Goal: Task Accomplishment & Management: Complete application form

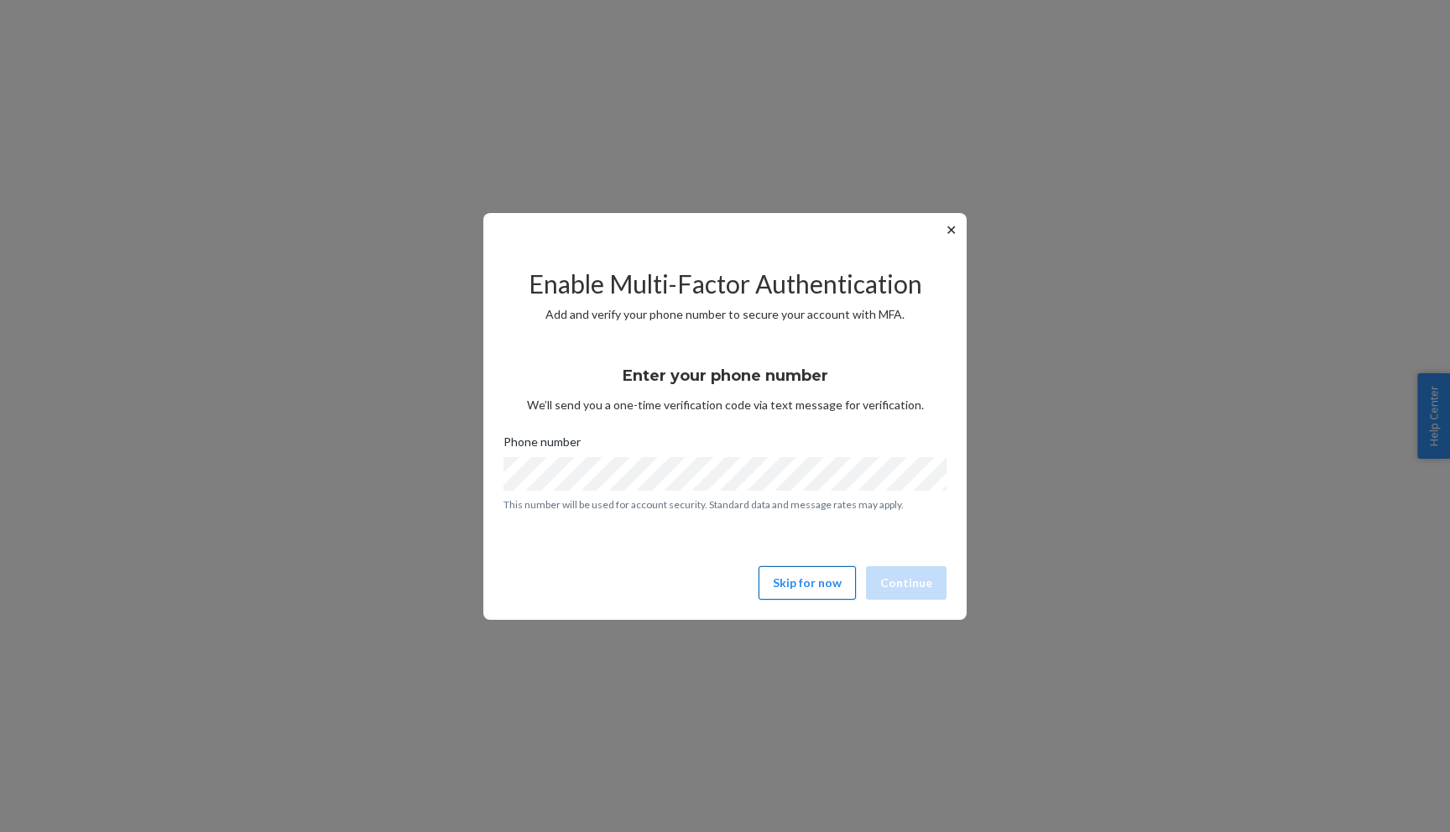
click at [846, 580] on button "Skip for now" at bounding box center [806, 583] width 97 height 34
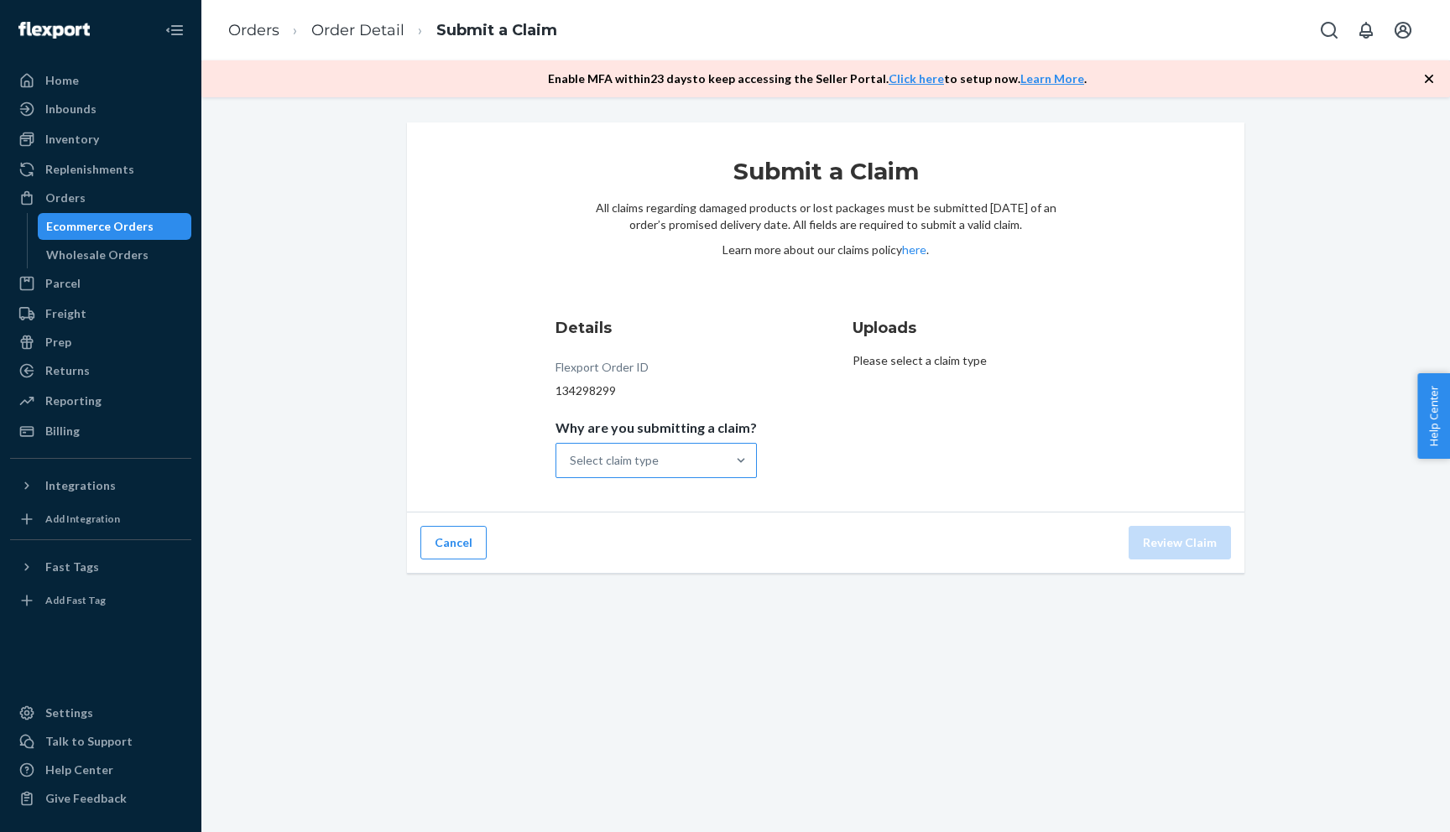
click at [699, 461] on div "Select claim type" at bounding box center [640, 461] width 169 height 34
click at [571, 461] on input "Why are you submitting a claim? Select claim type" at bounding box center [571, 460] width 2 height 17
click at [711, 655] on div "Missing product" at bounding box center [656, 653] width 195 height 34
click at [571, 469] on input "Why are you submitting a claim? option Missing product focused, 5 of 5. 5 resul…" at bounding box center [571, 460] width 2 height 17
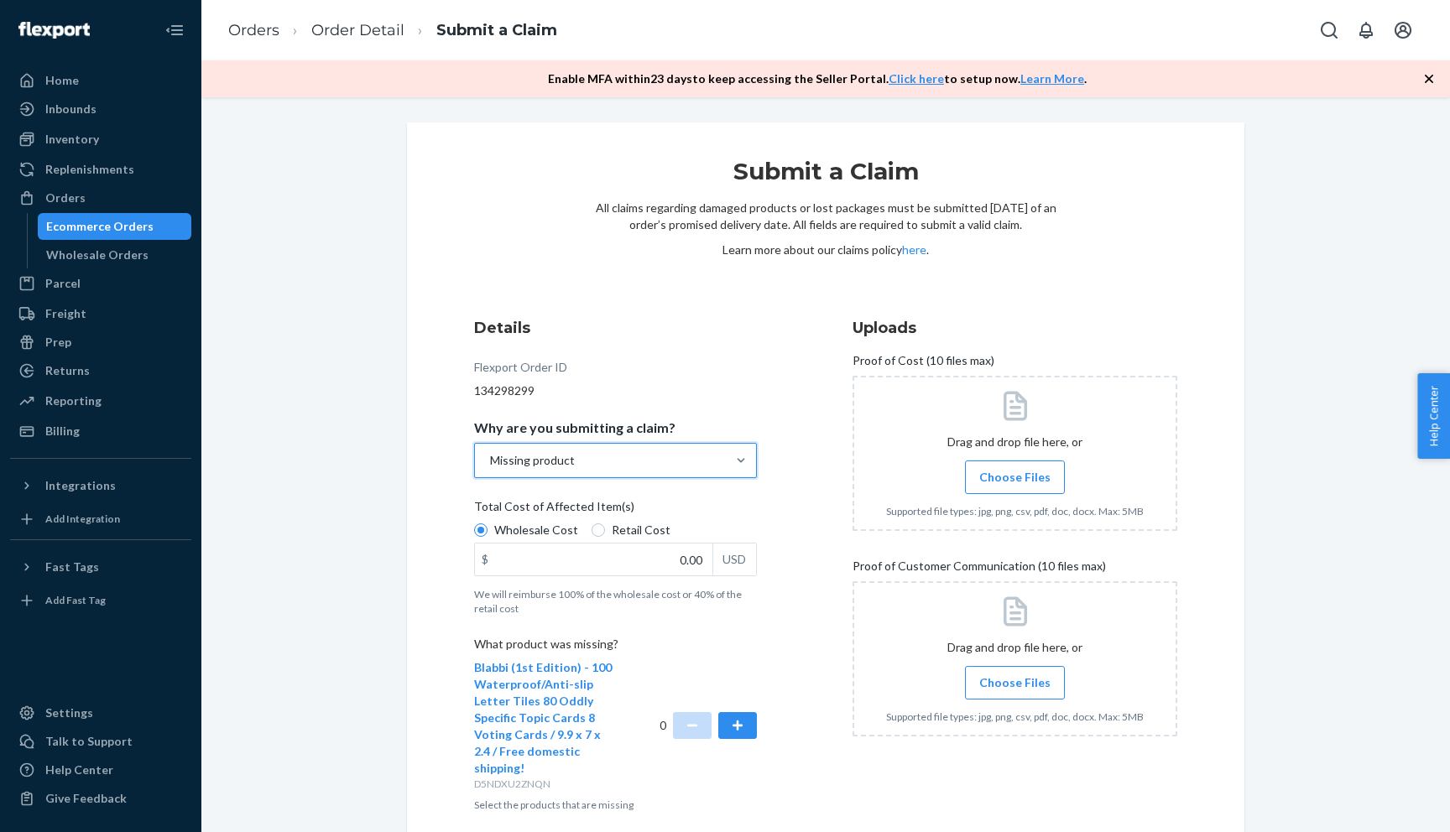
scroll to position [59, 0]
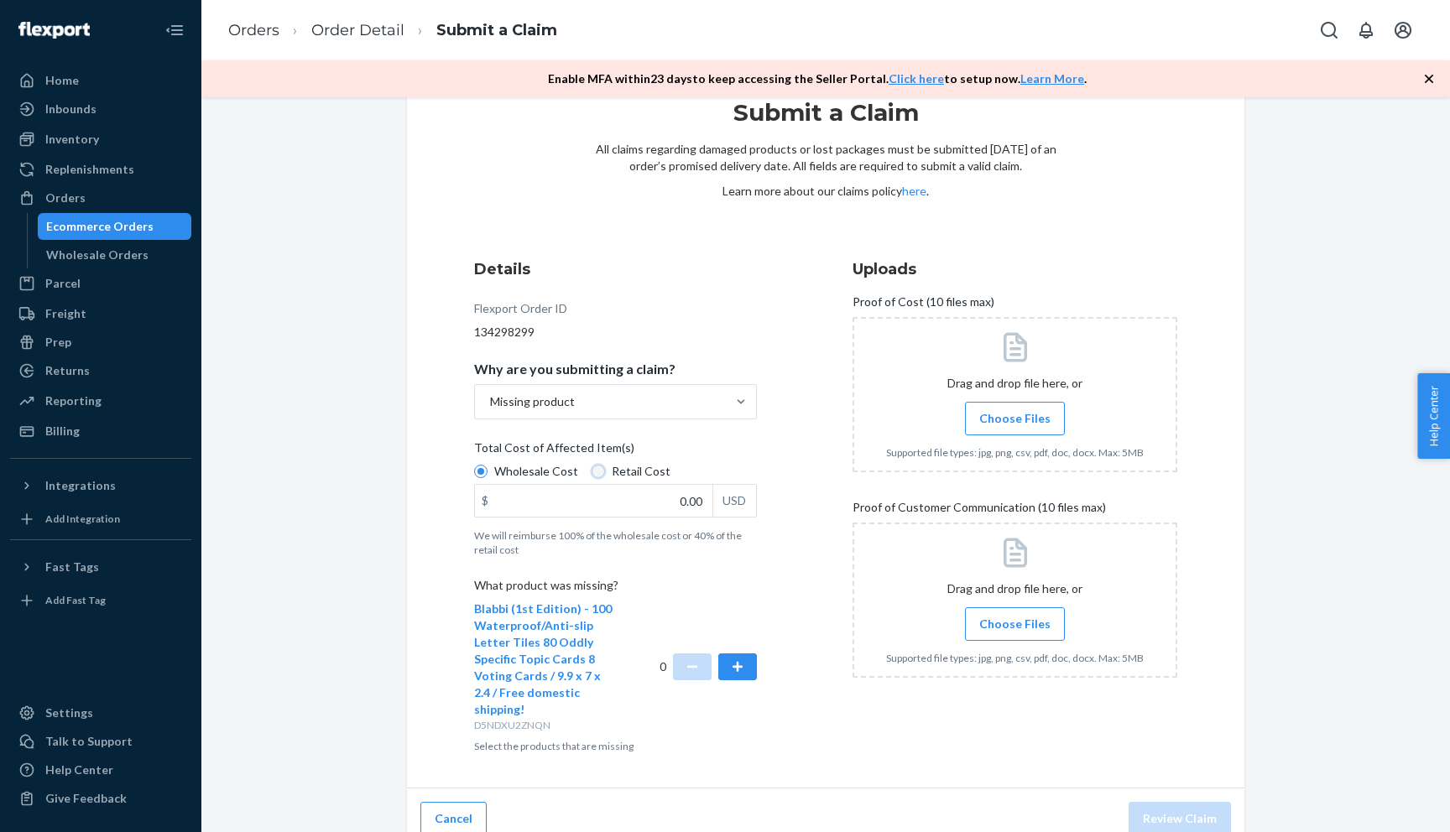
click at [593, 469] on input "Retail Cost" at bounding box center [597, 471] width 13 height 13
radio input "true"
radio input "false"
click at [658, 499] on input "0.00" at bounding box center [593, 501] width 237 height 32
click at [368, 565] on div "Submit a Claim All claims regarding damaged products or lost packages must be s…" at bounding box center [825, 457] width 1223 height 786
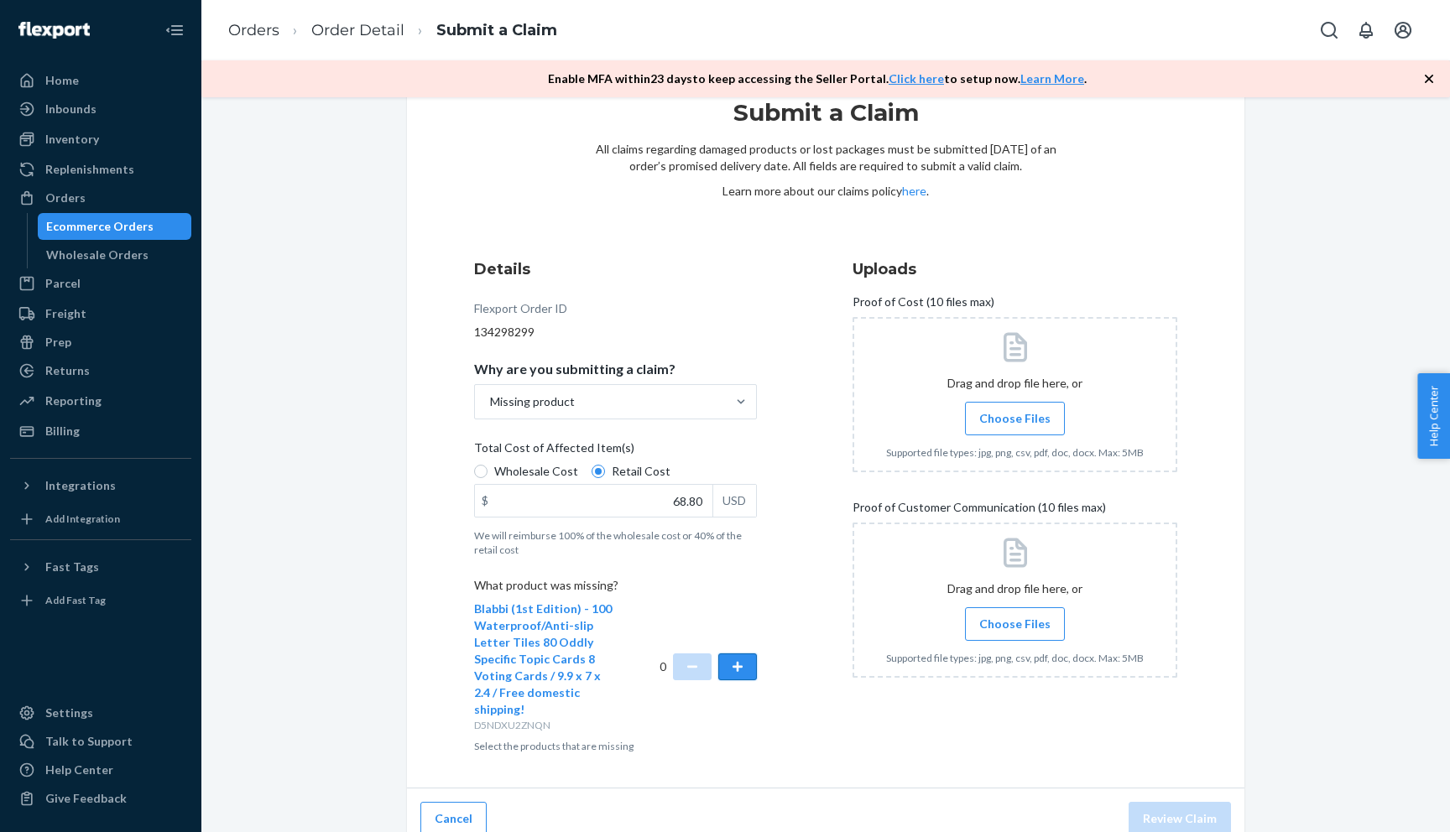
click at [743, 659] on button "button" at bounding box center [737, 666] width 39 height 27
click at [1000, 612] on label "Choose Files" at bounding box center [1015, 624] width 100 height 34
click at [1014, 615] on input "Choose Files" at bounding box center [1014, 624] width 1 height 18
click at [1041, 628] on span "Choose Files" at bounding box center [1014, 624] width 71 height 17
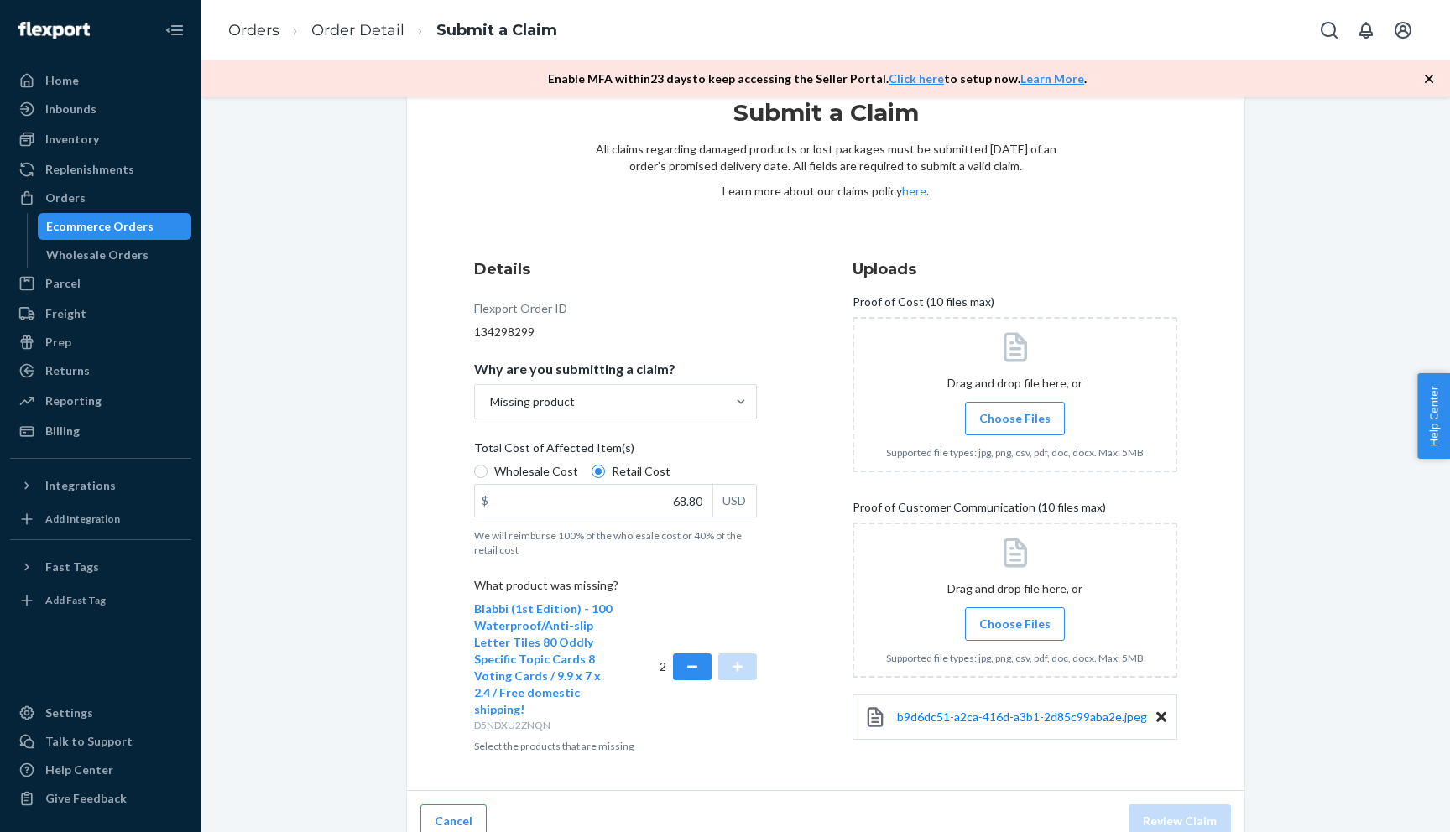
click at [1015, 628] on input "Choose Files" at bounding box center [1014, 624] width 1 height 18
click at [1047, 412] on span "Choose Files" at bounding box center [1014, 418] width 71 height 17
click at [1015, 412] on input "Choose Files" at bounding box center [1014, 418] width 1 height 18
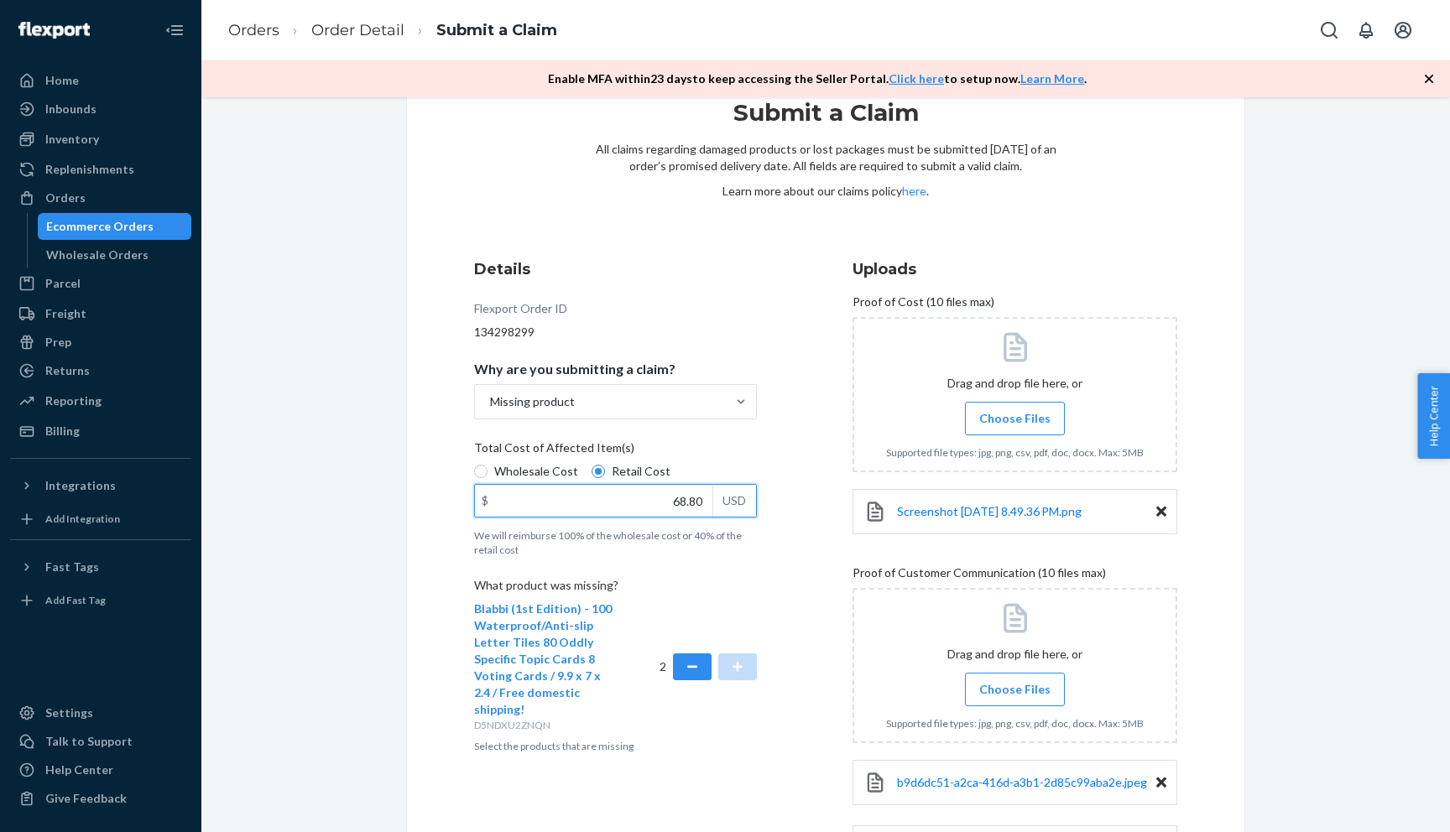
click at [676, 499] on input "68.80" at bounding box center [593, 501] width 237 height 32
click at [764, 313] on div "Details Flexport Order ID 134298299 Why are you submitting a claim? Missing pro…" at bounding box center [636, 572] width 325 height 649
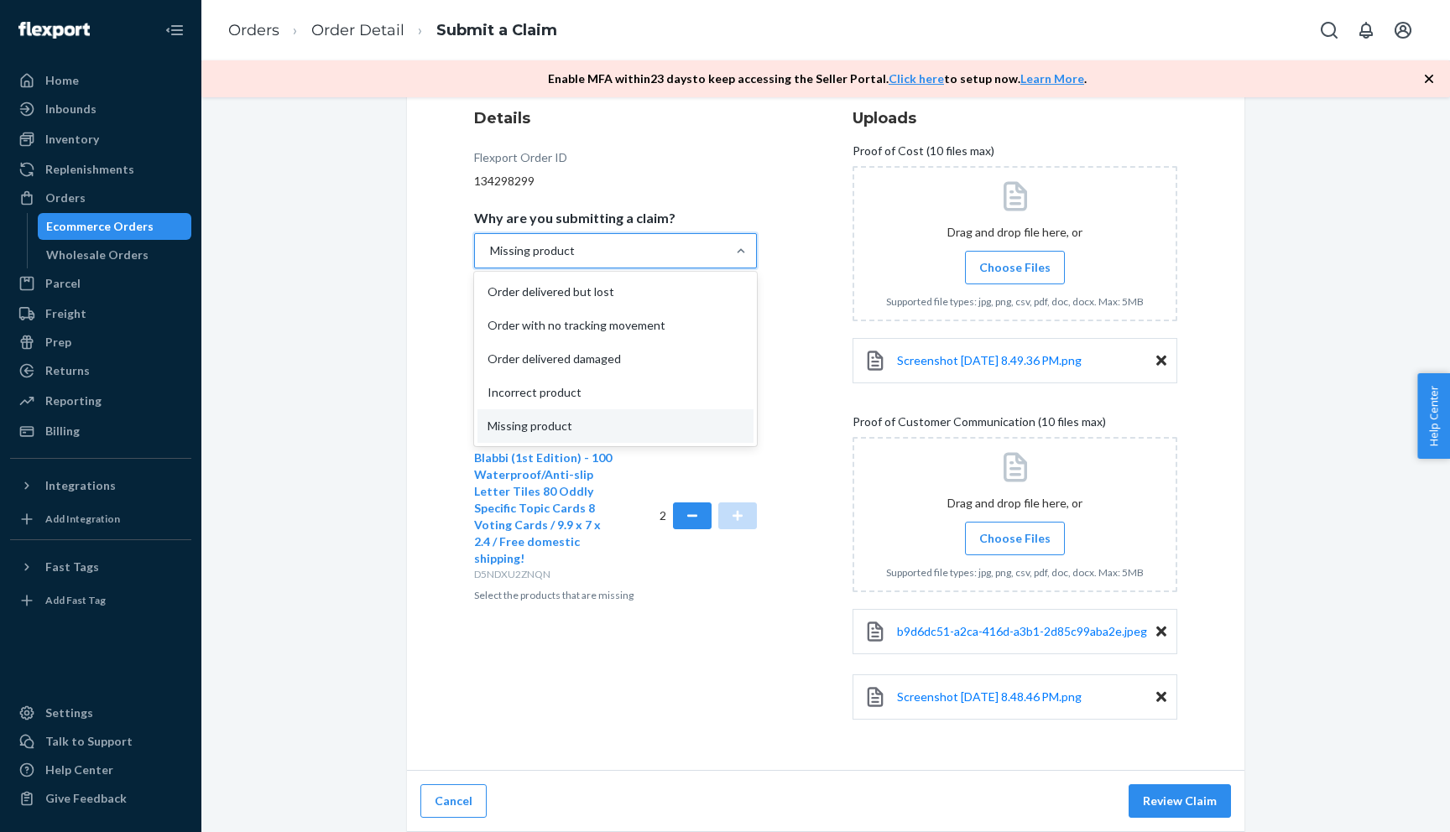
click at [734, 267] on div at bounding box center [741, 251] width 30 height 34
click at [490, 259] on input "Why are you submitting a claim? option Missing product, selected. option Missin…" at bounding box center [489, 250] width 2 height 17
click at [687, 333] on div "Order with no tracking movement" at bounding box center [615, 326] width 276 height 34
click at [490, 259] on input "Why are you submitting a claim? option Missing product, selected. option Order …" at bounding box center [489, 250] width 2 height 17
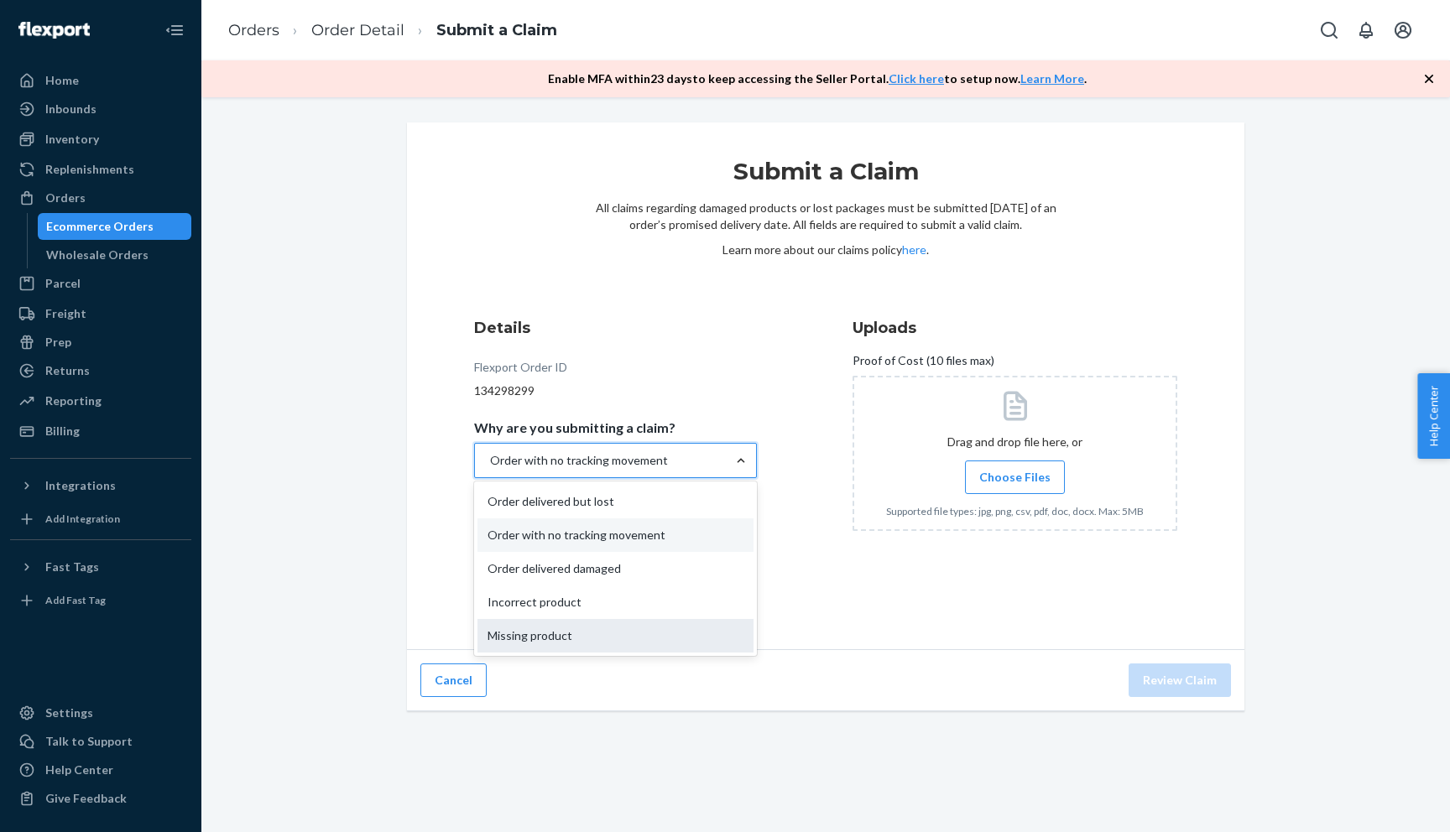
click at [677, 639] on div "Missing product" at bounding box center [615, 636] width 276 height 34
click at [490, 469] on input "Why are you submitting a claim? option Order with no tracking movement, selecte…" at bounding box center [489, 460] width 2 height 17
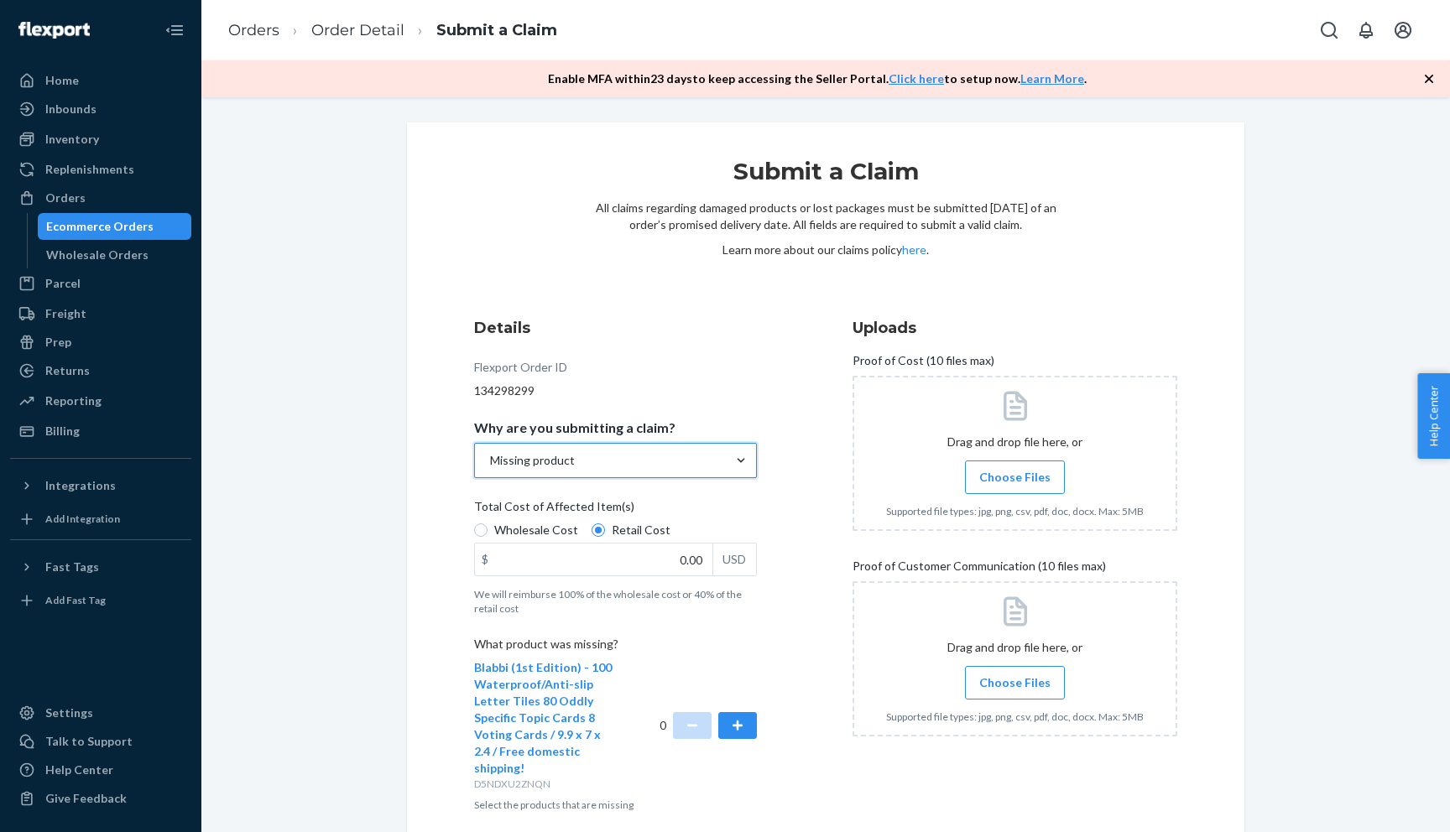
scroll to position [59, 0]
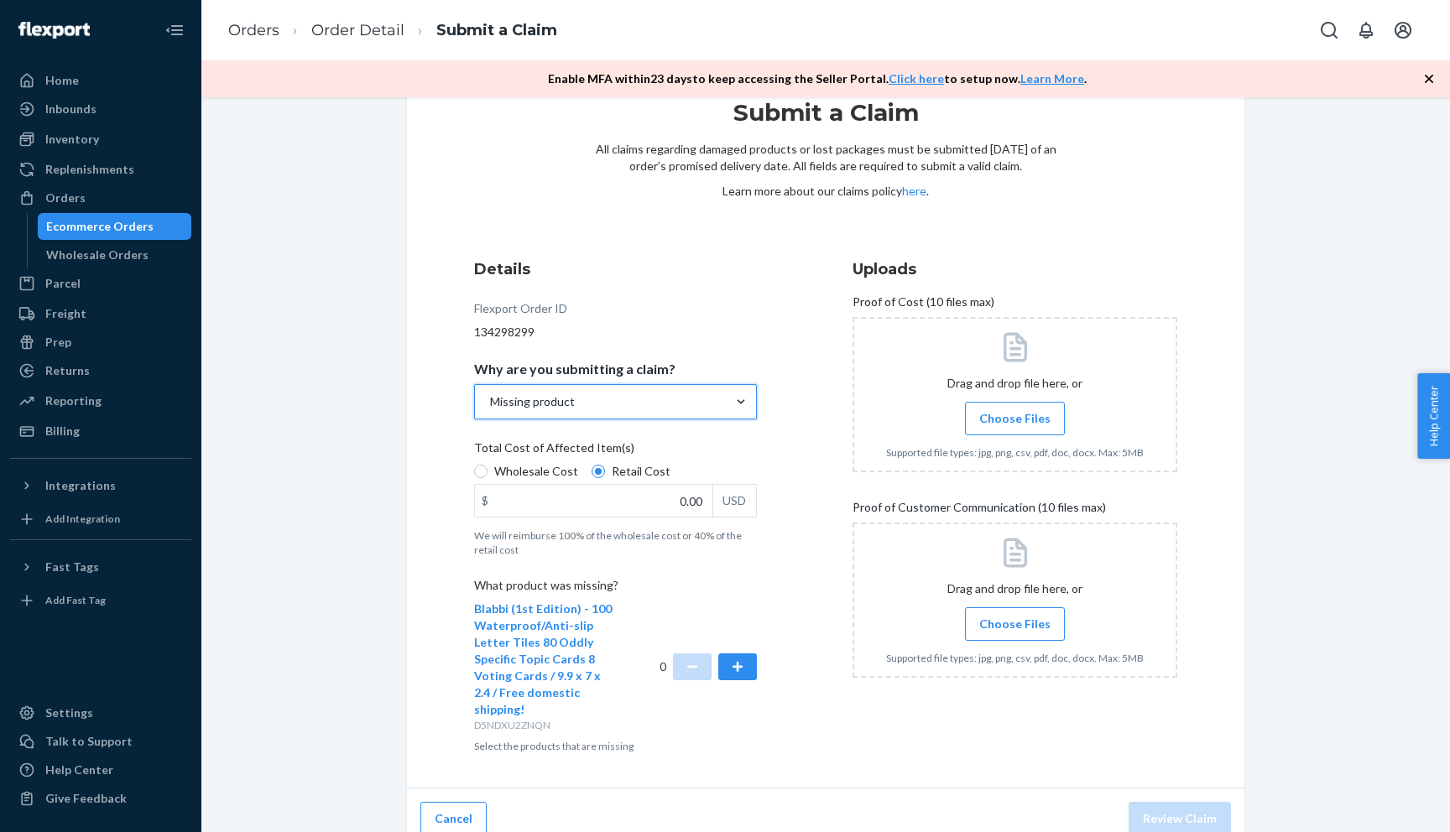
click at [682, 403] on div "Missing product" at bounding box center [600, 402] width 251 height 34
click at [490, 403] on input "Why are you submitting a claim? option Missing product, selected. 0 results ava…" at bounding box center [489, 401] width 2 height 17
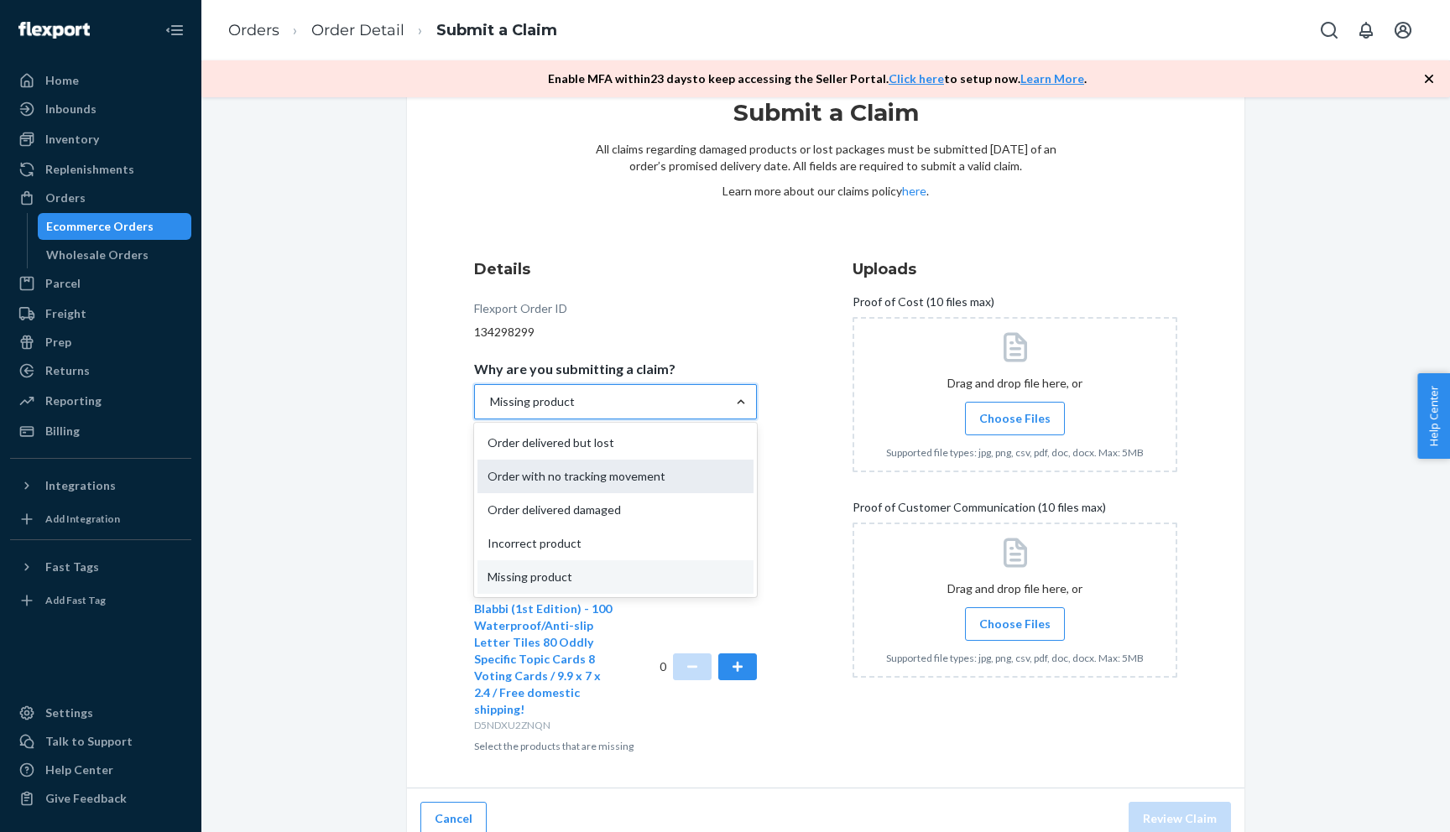
click at [674, 482] on div "Order with no tracking movement" at bounding box center [615, 477] width 276 height 34
click at [490, 410] on input "Why are you submitting a claim? option Missing product, selected. option Order …" at bounding box center [489, 401] width 2 height 17
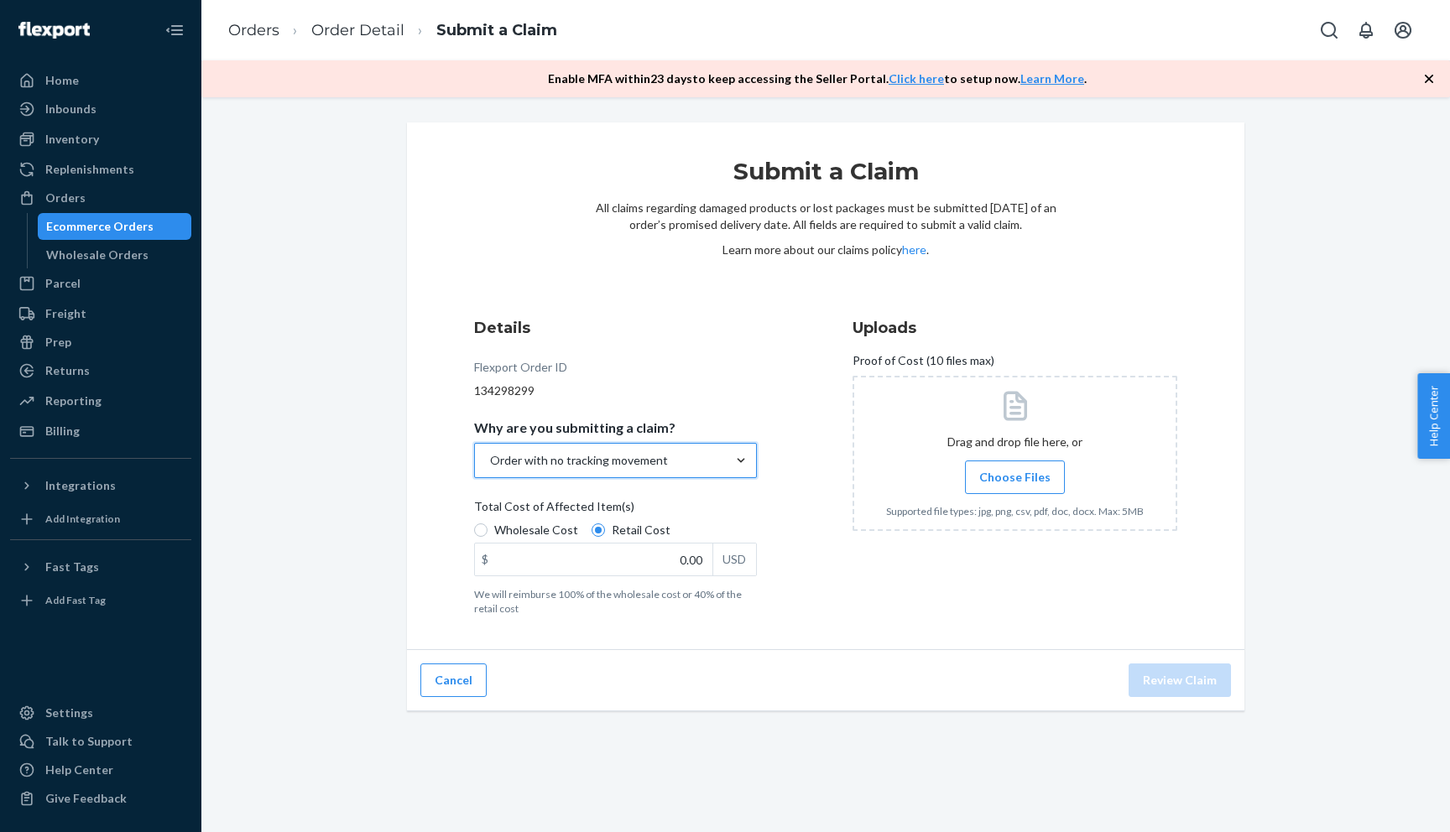
scroll to position [0, 0]
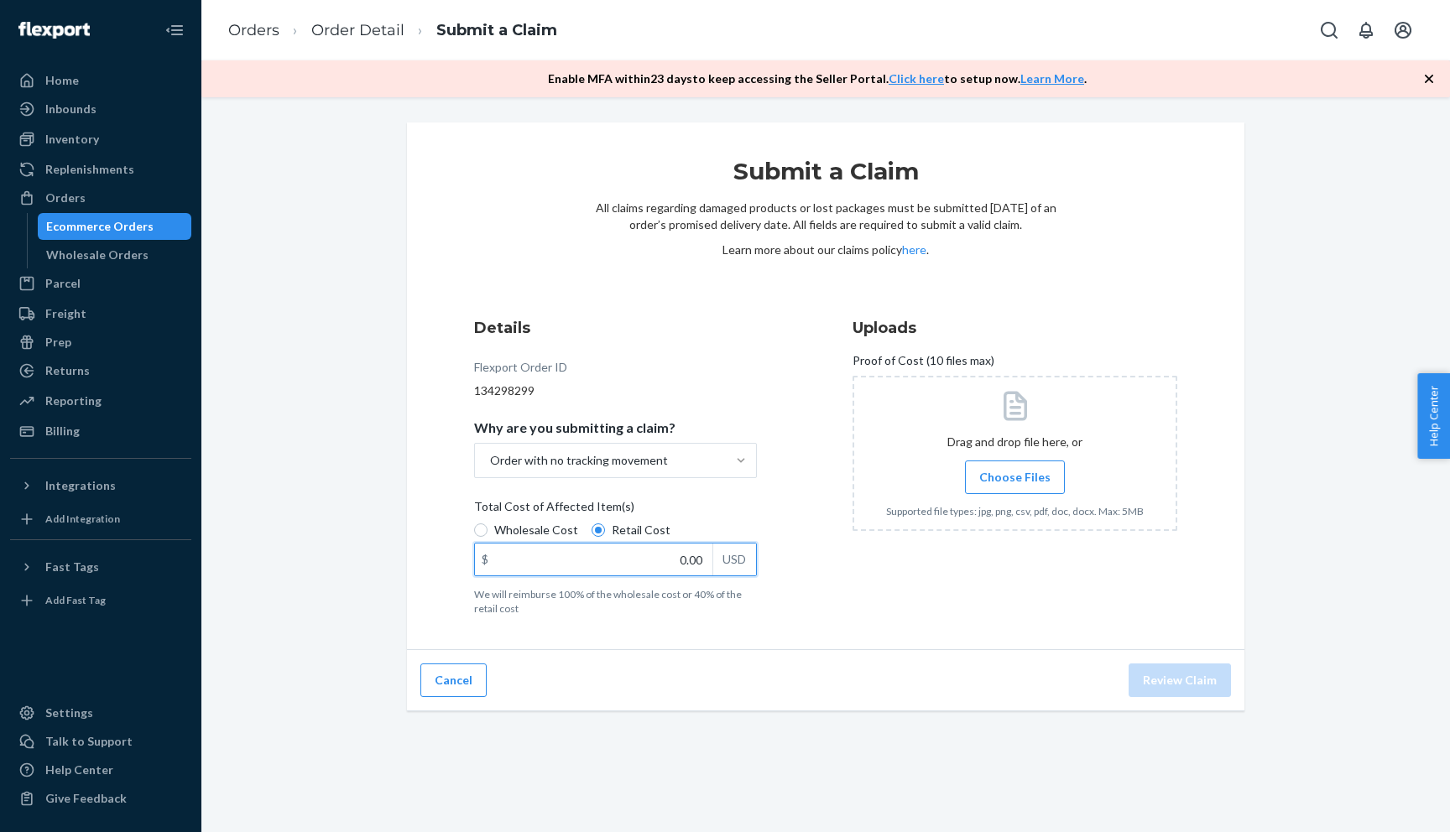
click at [669, 559] on input "0.00" at bounding box center [593, 560] width 237 height 32
type input "60.00"
click at [1005, 469] on span "Choose Files" at bounding box center [1014, 477] width 71 height 17
click at [1014, 469] on input "Choose Files" at bounding box center [1014, 477] width 1 height 18
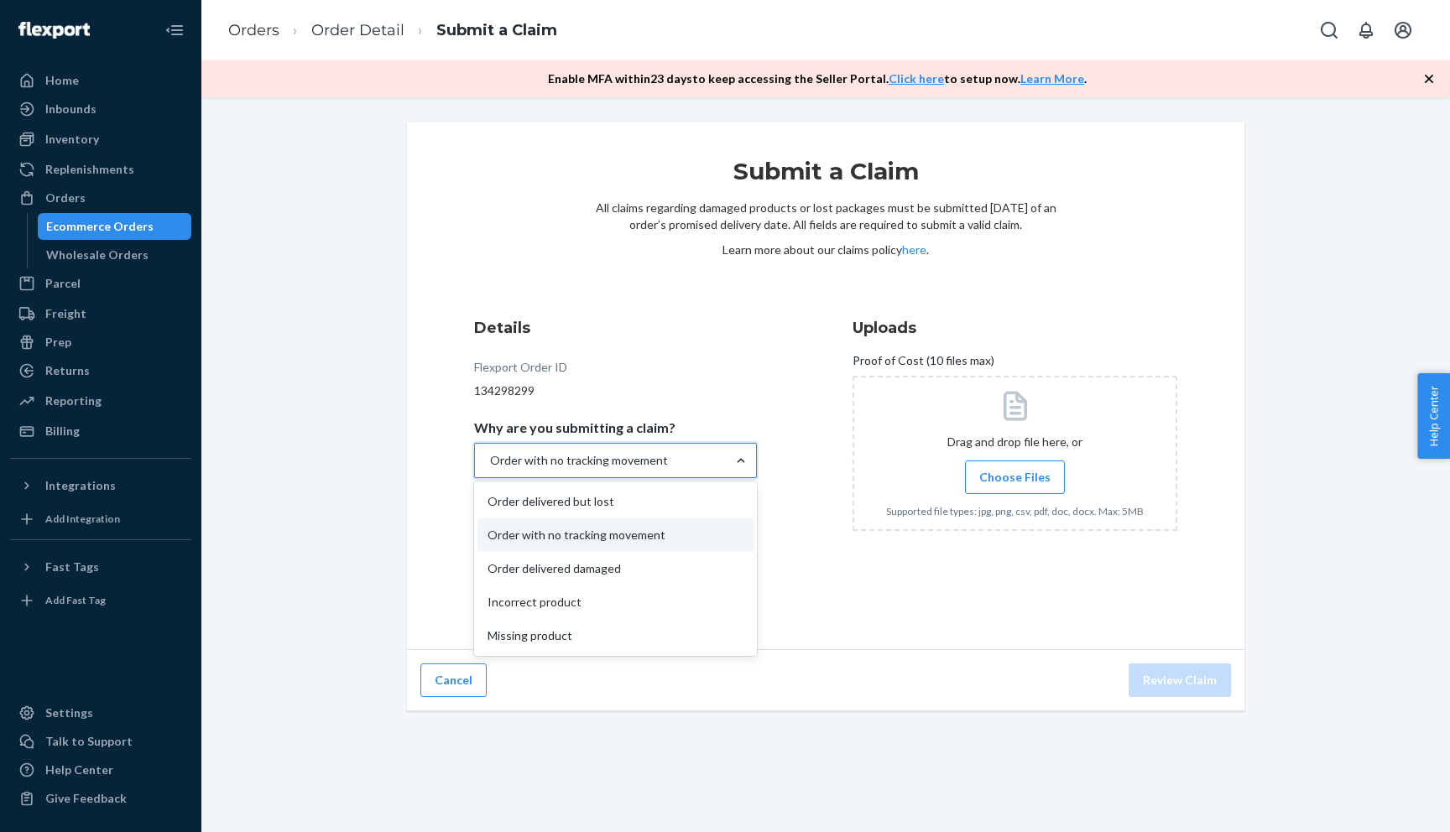
click at [600, 466] on div "Order with no tracking movement" at bounding box center [579, 460] width 178 height 17
click at [490, 466] on input "Why are you submitting a claim? option Order with no tracking movement, selecte…" at bounding box center [489, 460] width 2 height 17
click at [971, 466] on label "Choose Files" at bounding box center [1015, 478] width 100 height 34
click at [1014, 468] on input "Choose Files" at bounding box center [1014, 477] width 1 height 18
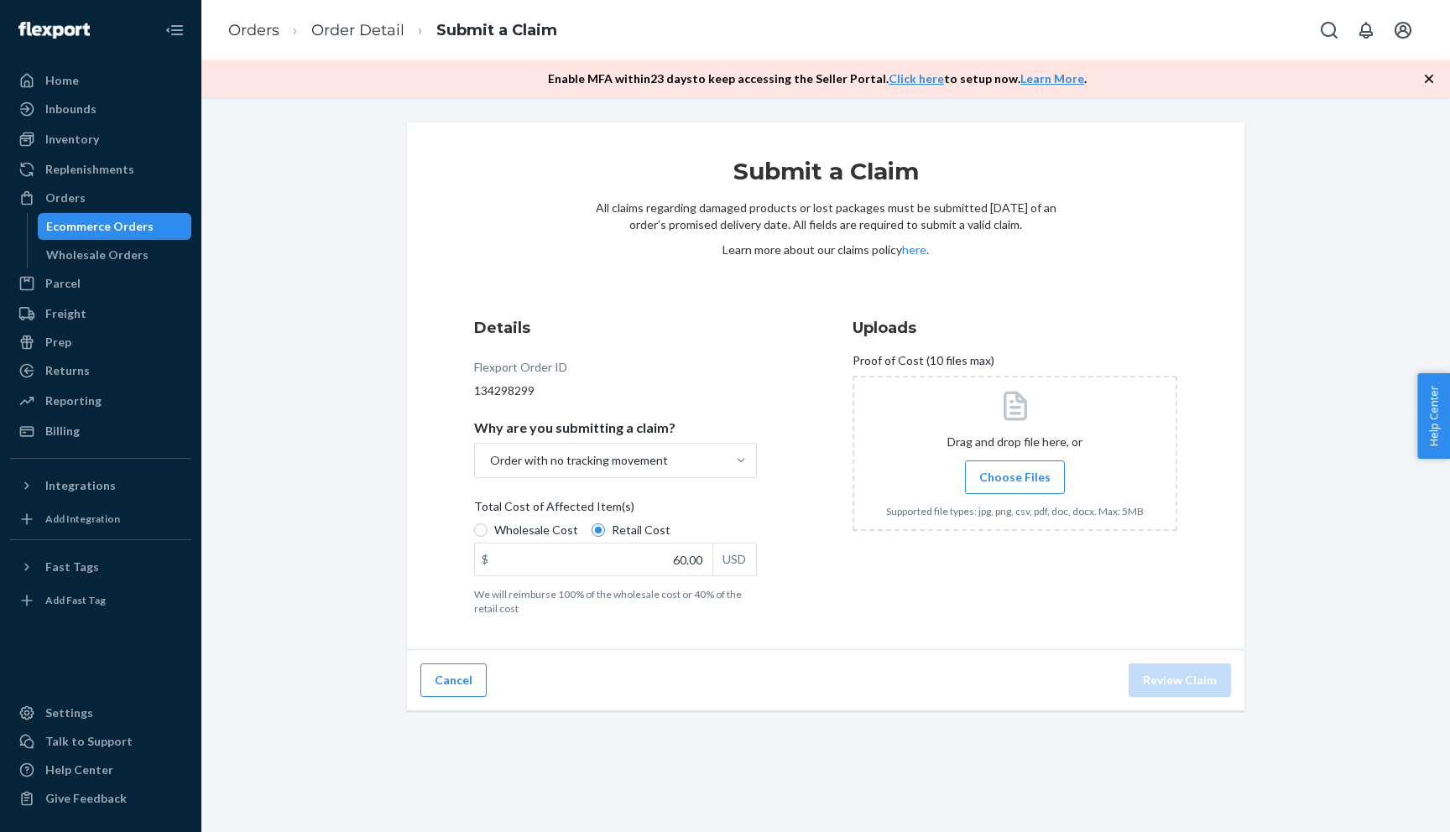
click at [1016, 461] on label "Choose Files" at bounding box center [1015, 478] width 100 height 34
click at [1015, 468] on input "Choose Files" at bounding box center [1014, 477] width 1 height 18
click at [1024, 482] on span "Choose Files" at bounding box center [1014, 477] width 71 height 17
click at [1015, 482] on input "Choose Files" at bounding box center [1014, 477] width 1 height 18
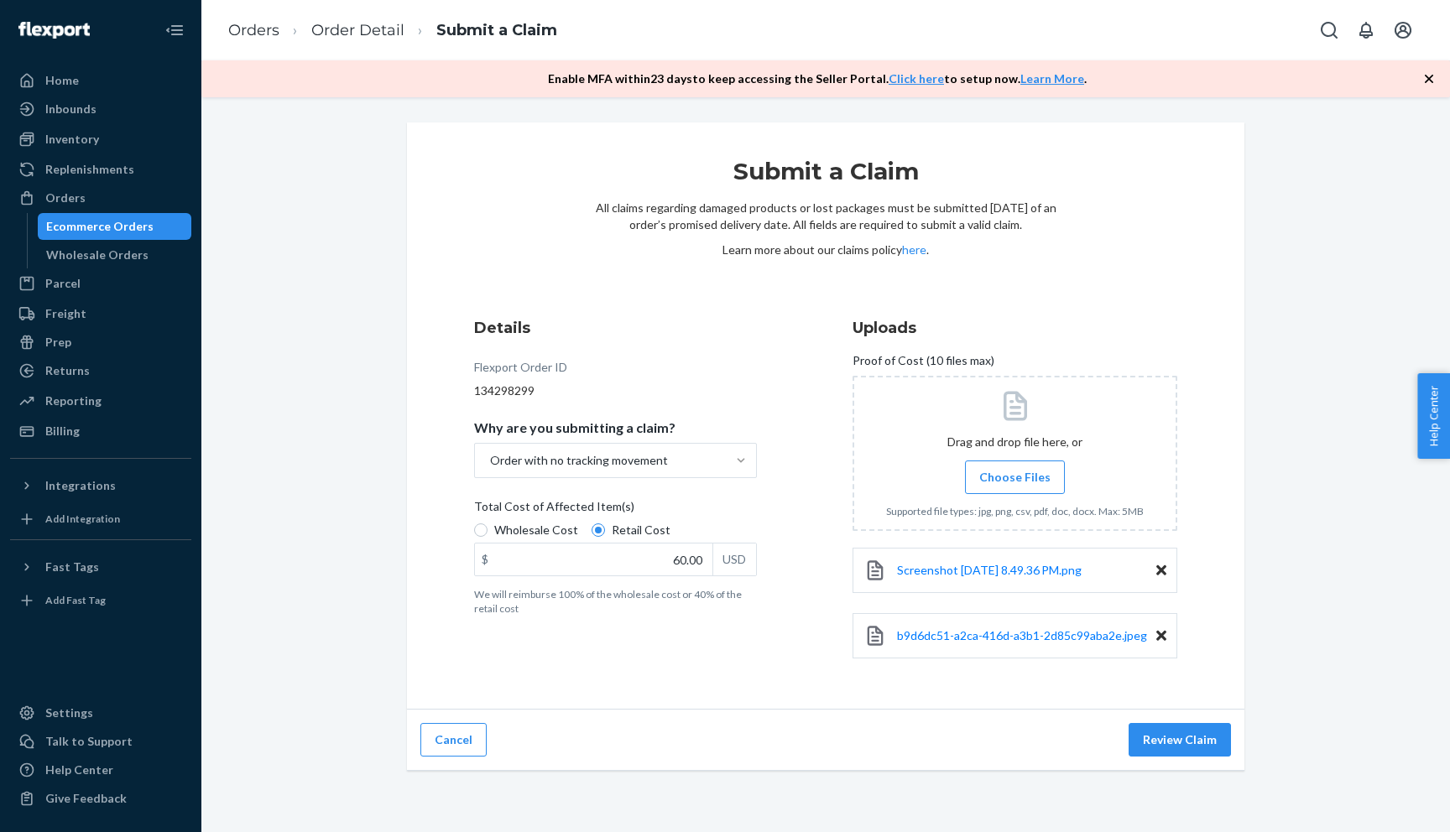
click at [1018, 481] on span "Choose Files" at bounding box center [1014, 477] width 71 height 17
click at [1015, 481] on input "Choose Files" at bounding box center [1014, 477] width 1 height 18
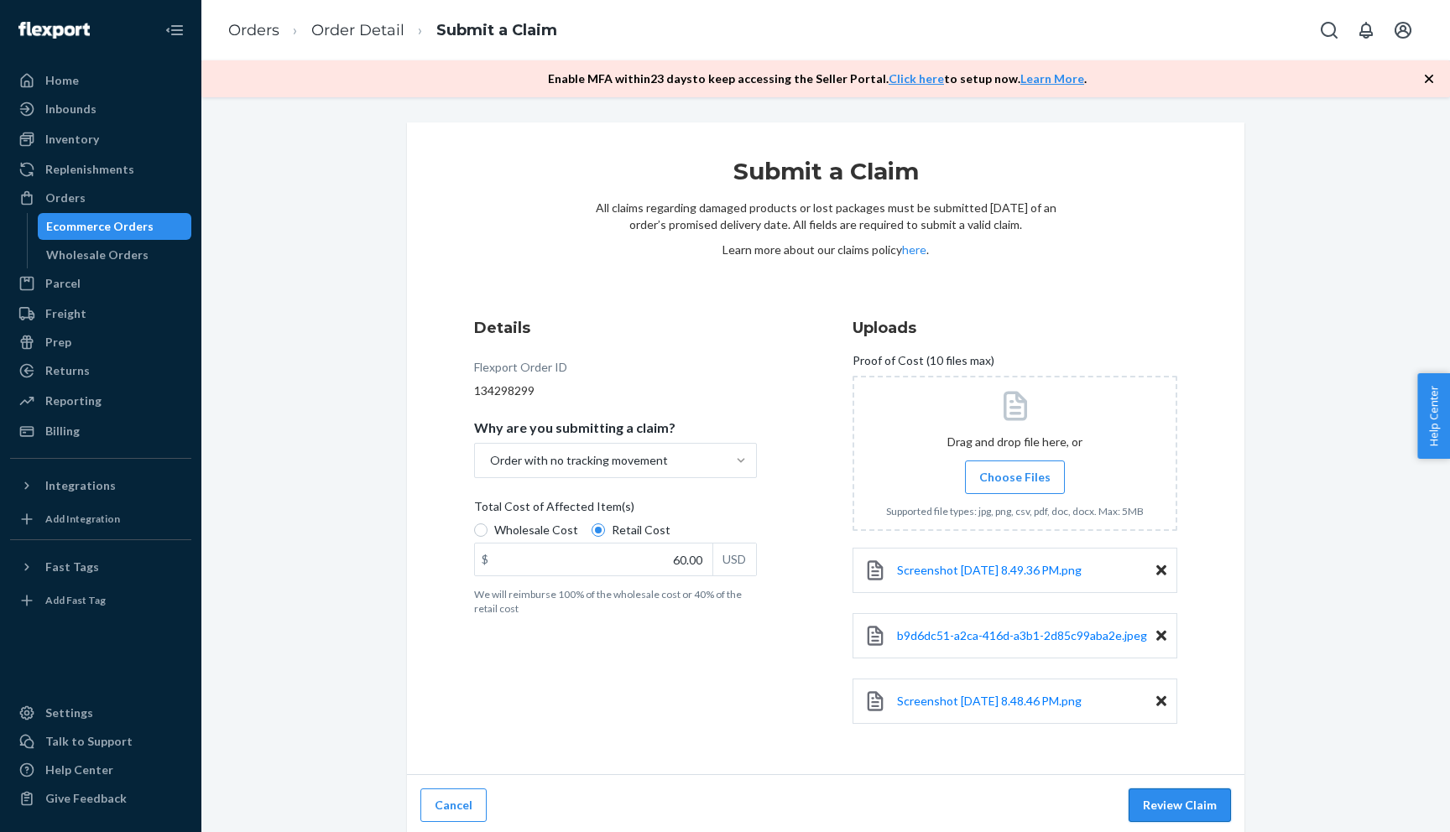
click at [1190, 807] on button "Review Claim" at bounding box center [1179, 806] width 102 height 34
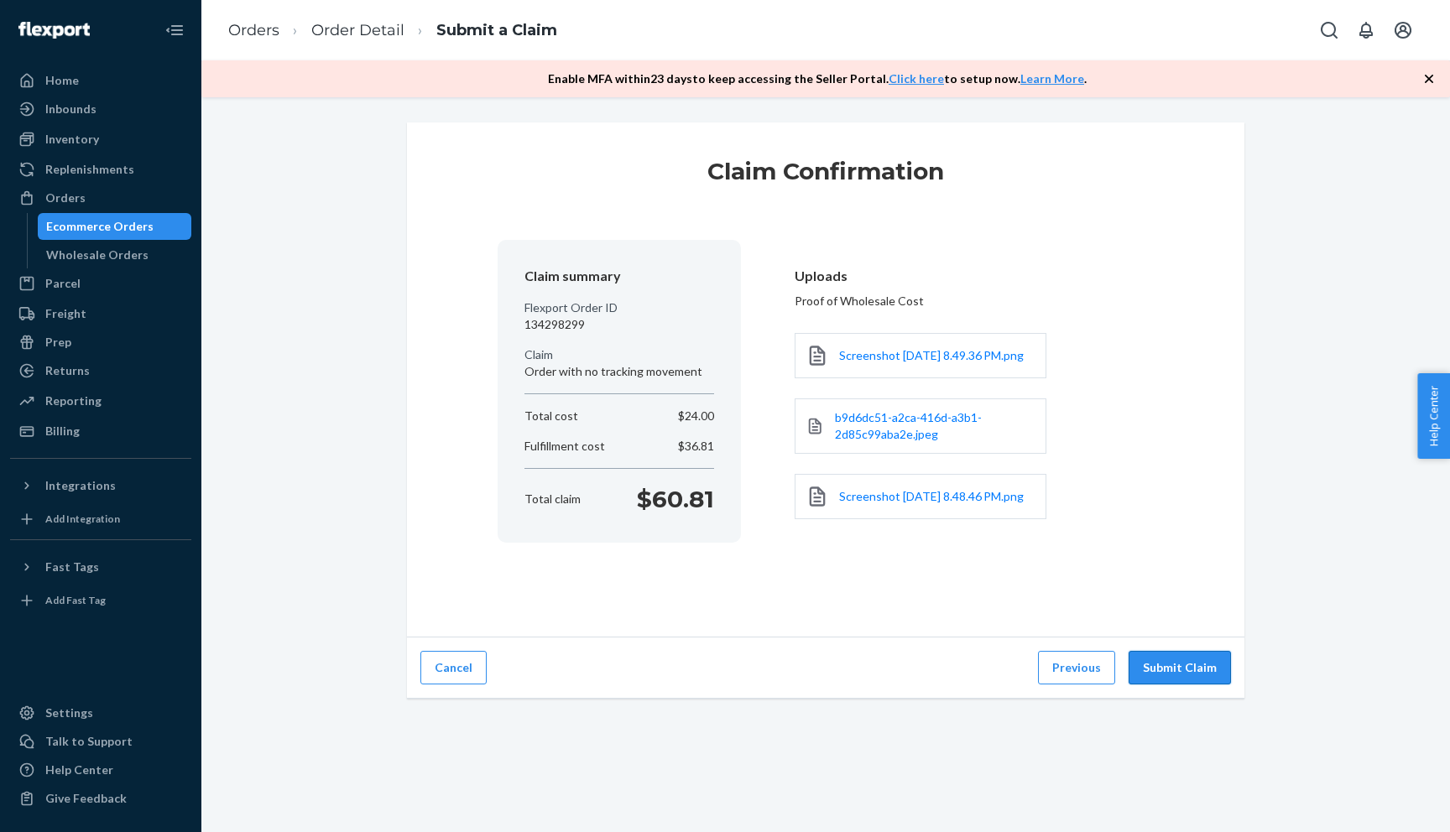
click at [1169, 685] on button "Submit Claim" at bounding box center [1179, 668] width 102 height 34
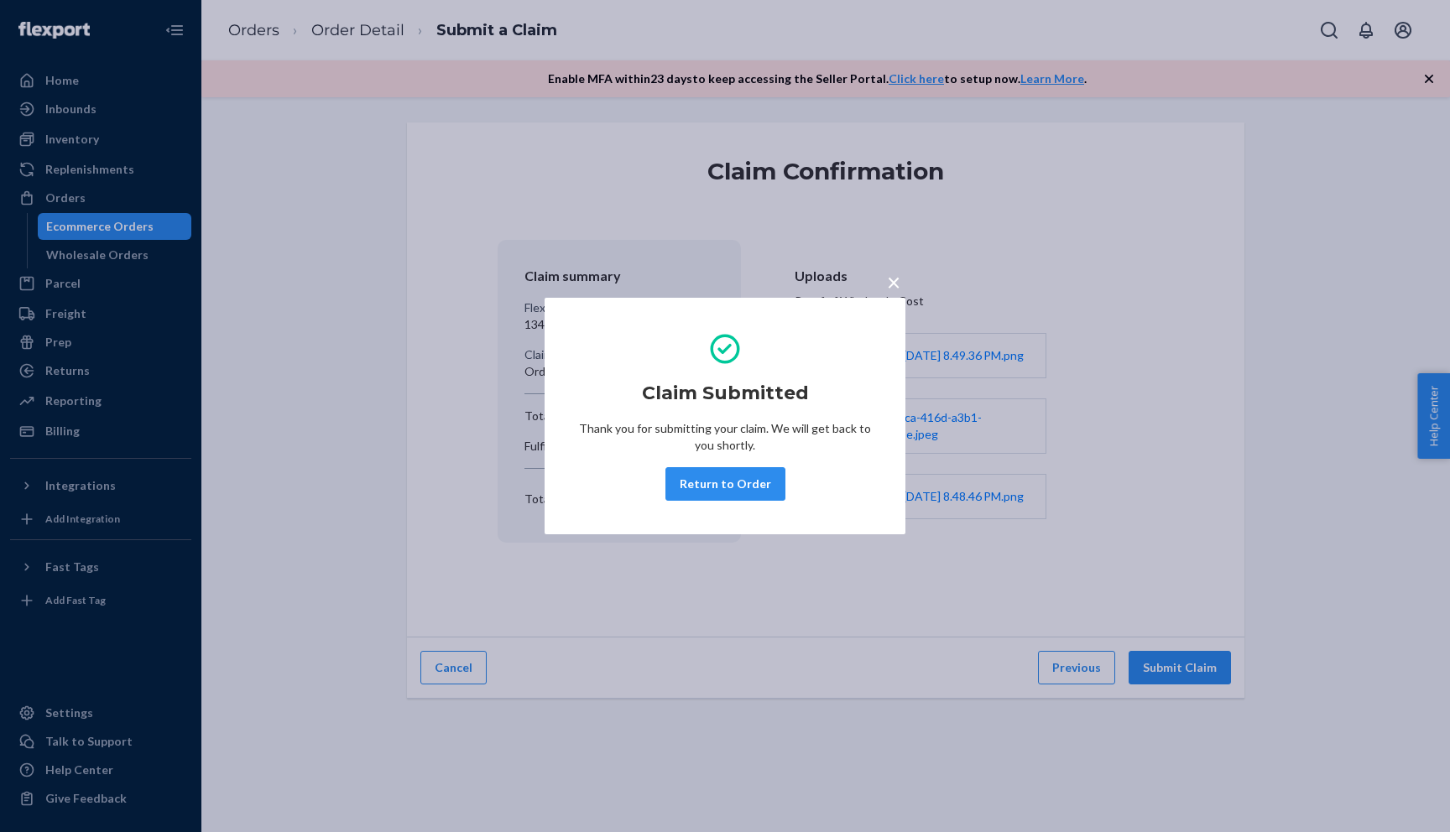
click at [895, 284] on span "×" at bounding box center [893, 282] width 13 height 29
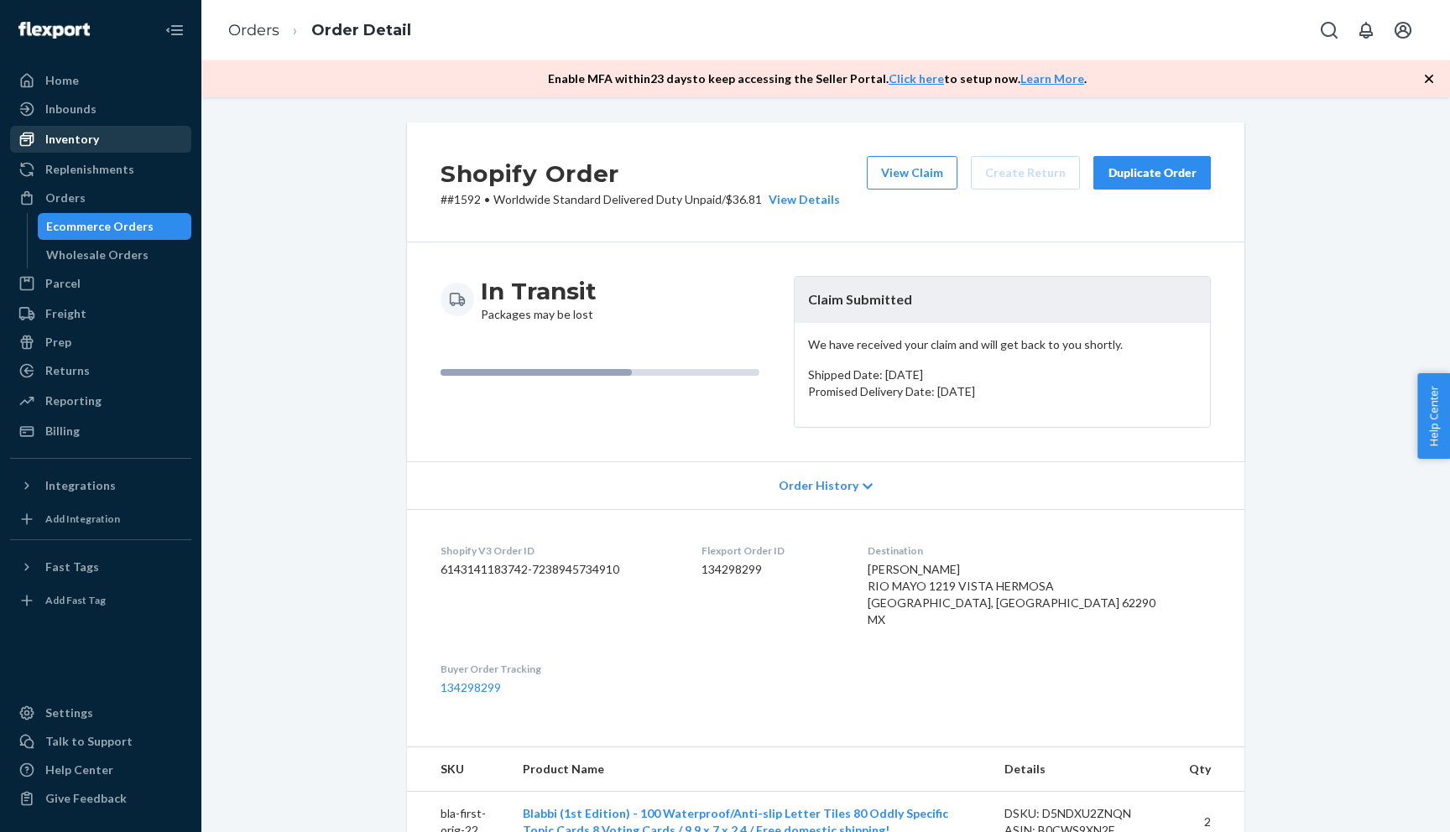
click at [116, 142] on div "Inventory" at bounding box center [101, 139] width 178 height 23
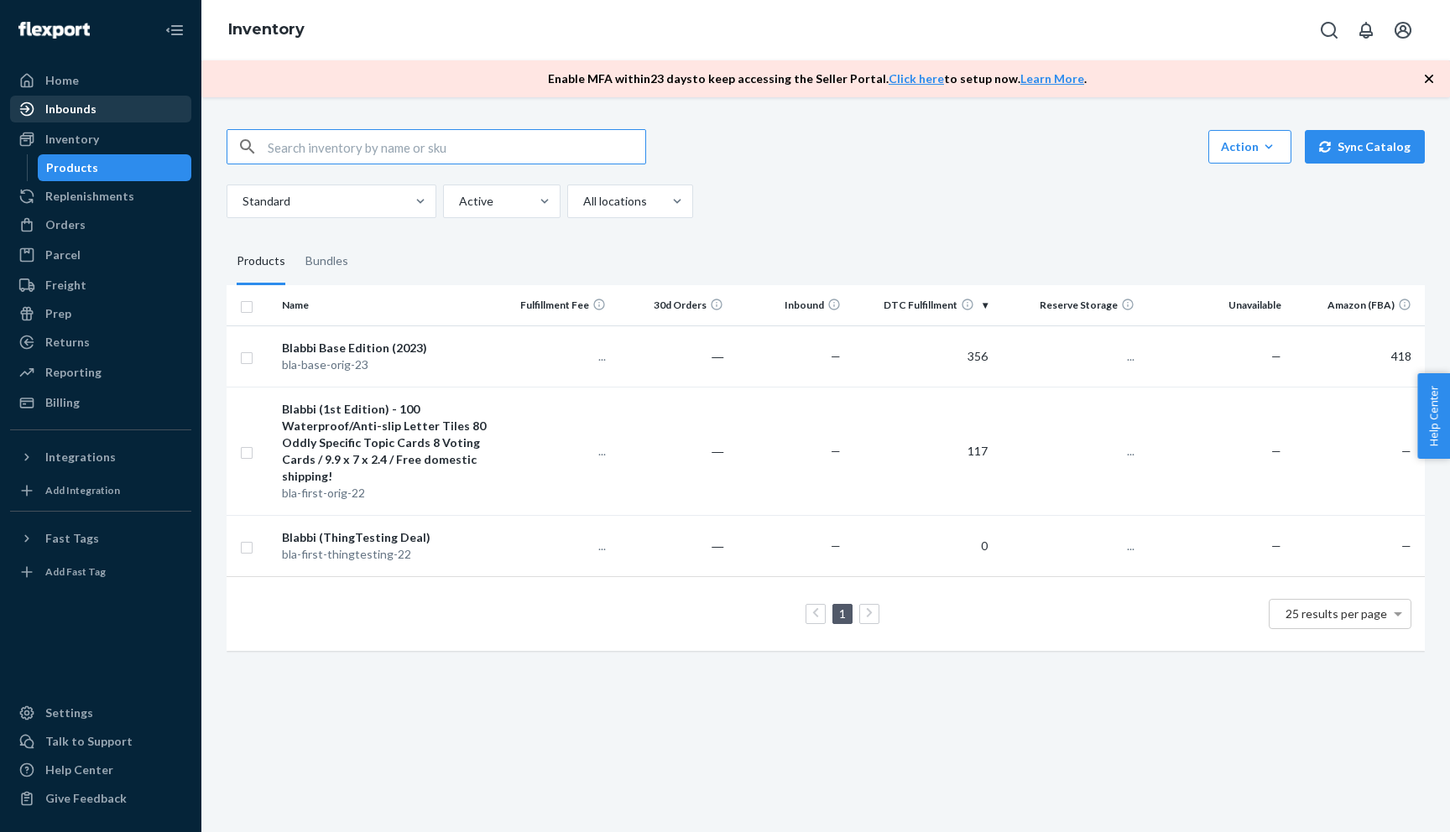
click at [108, 120] on div "Inbounds" at bounding box center [101, 108] width 178 height 23
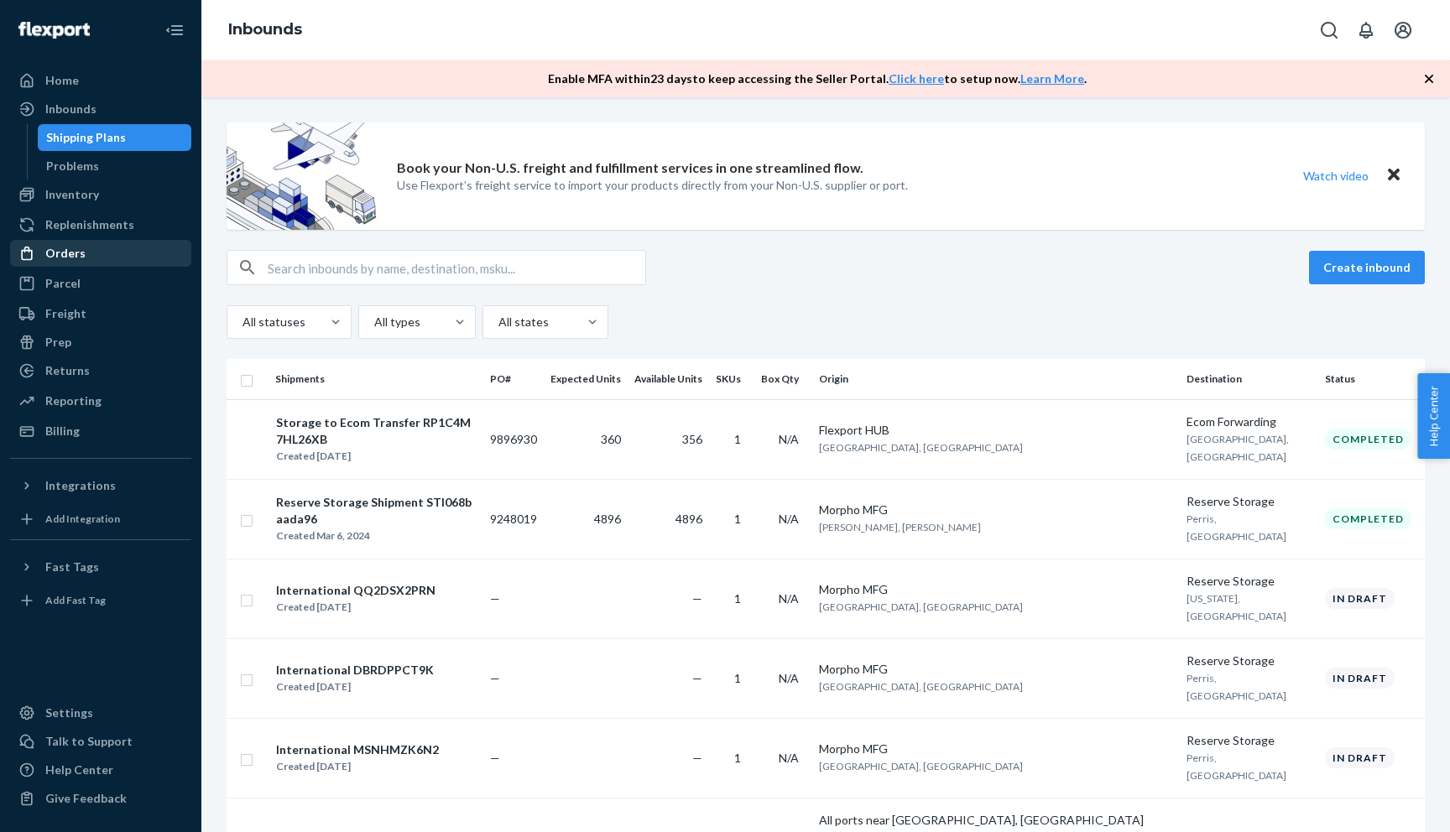
click at [107, 245] on div "Orders" at bounding box center [101, 253] width 178 height 23
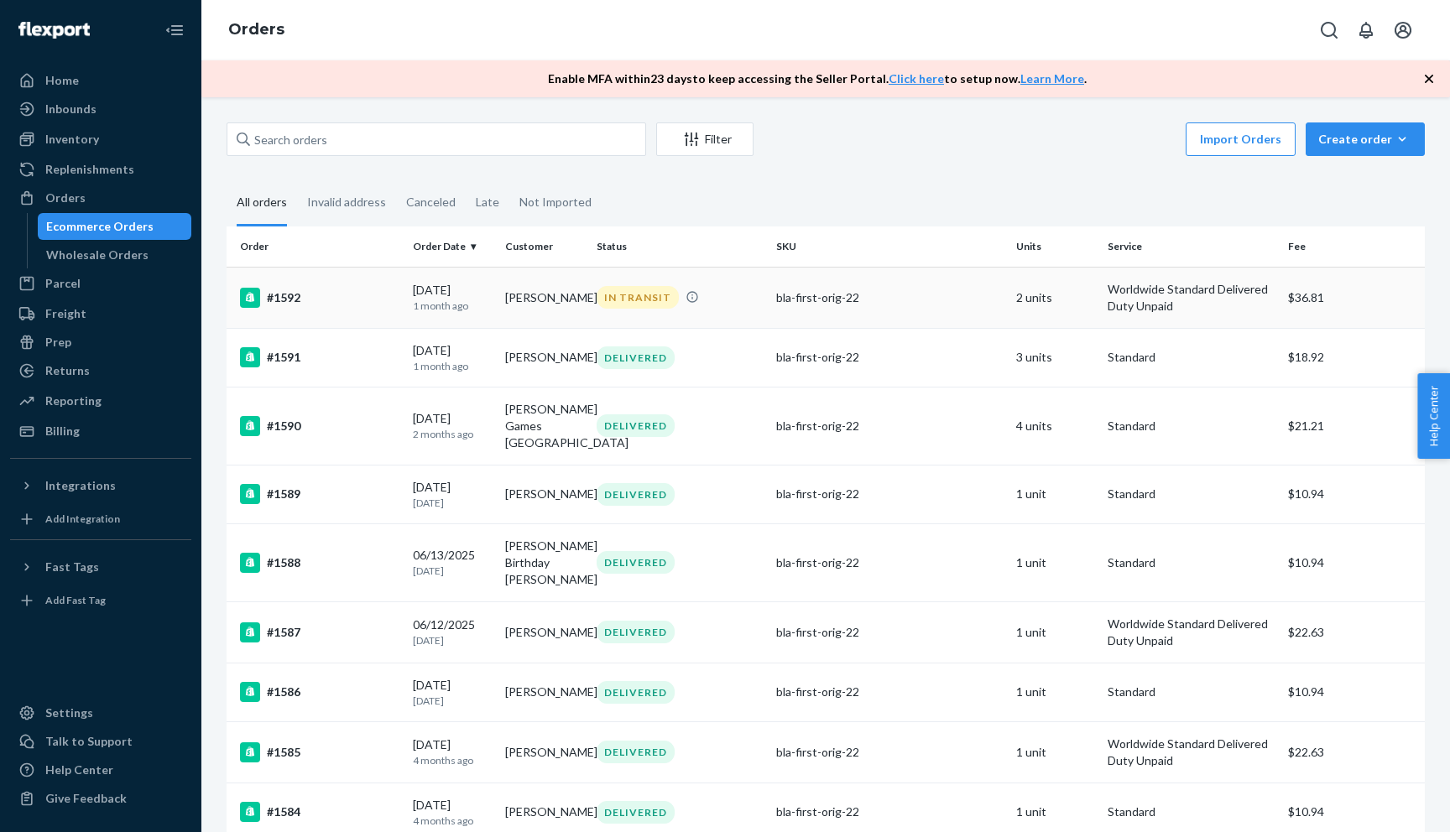
click at [763, 304] on div "IN TRANSIT" at bounding box center [679, 297] width 173 height 23
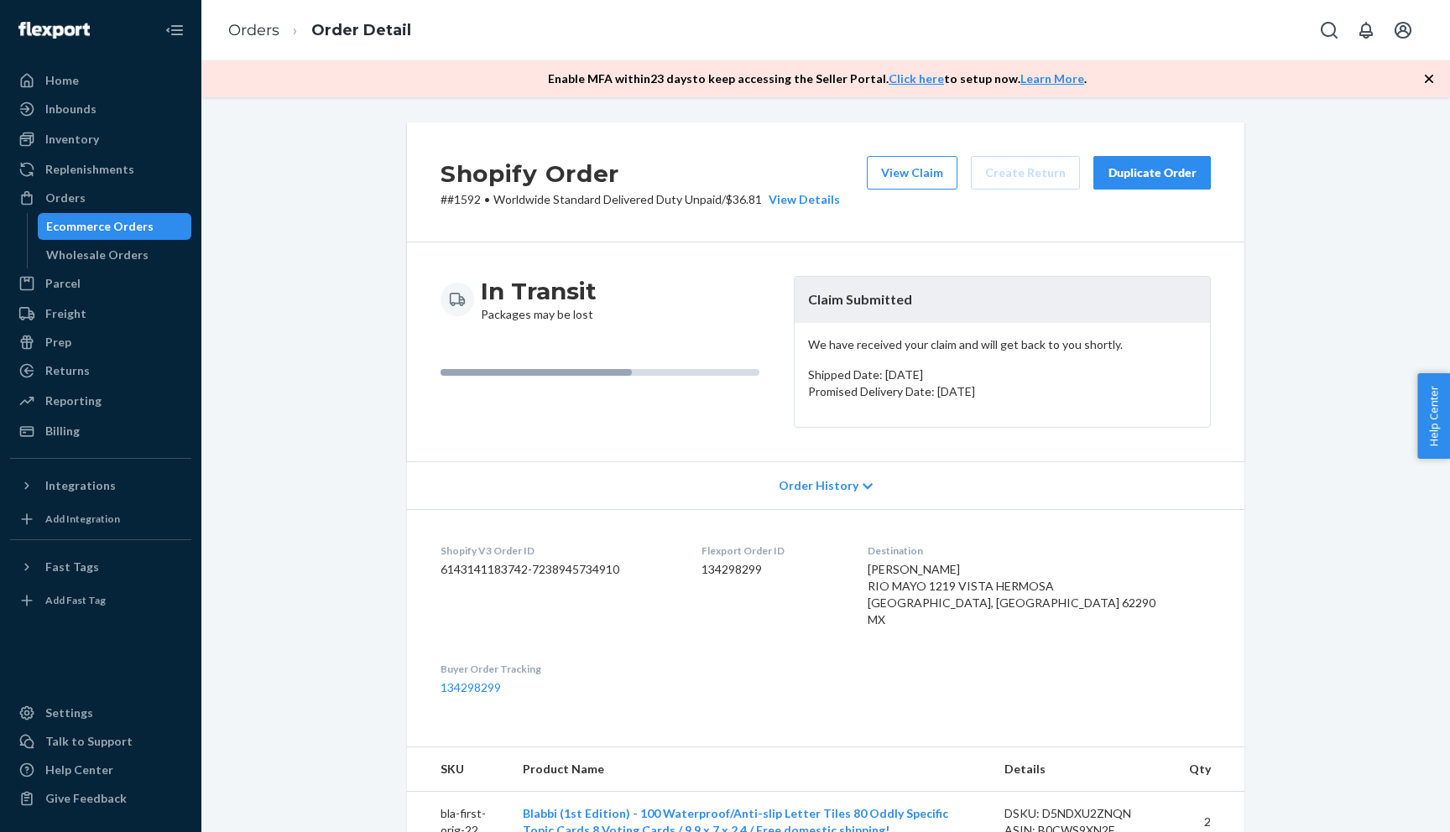
click at [1131, 173] on div "Duplicate Order" at bounding box center [1151, 172] width 89 height 17
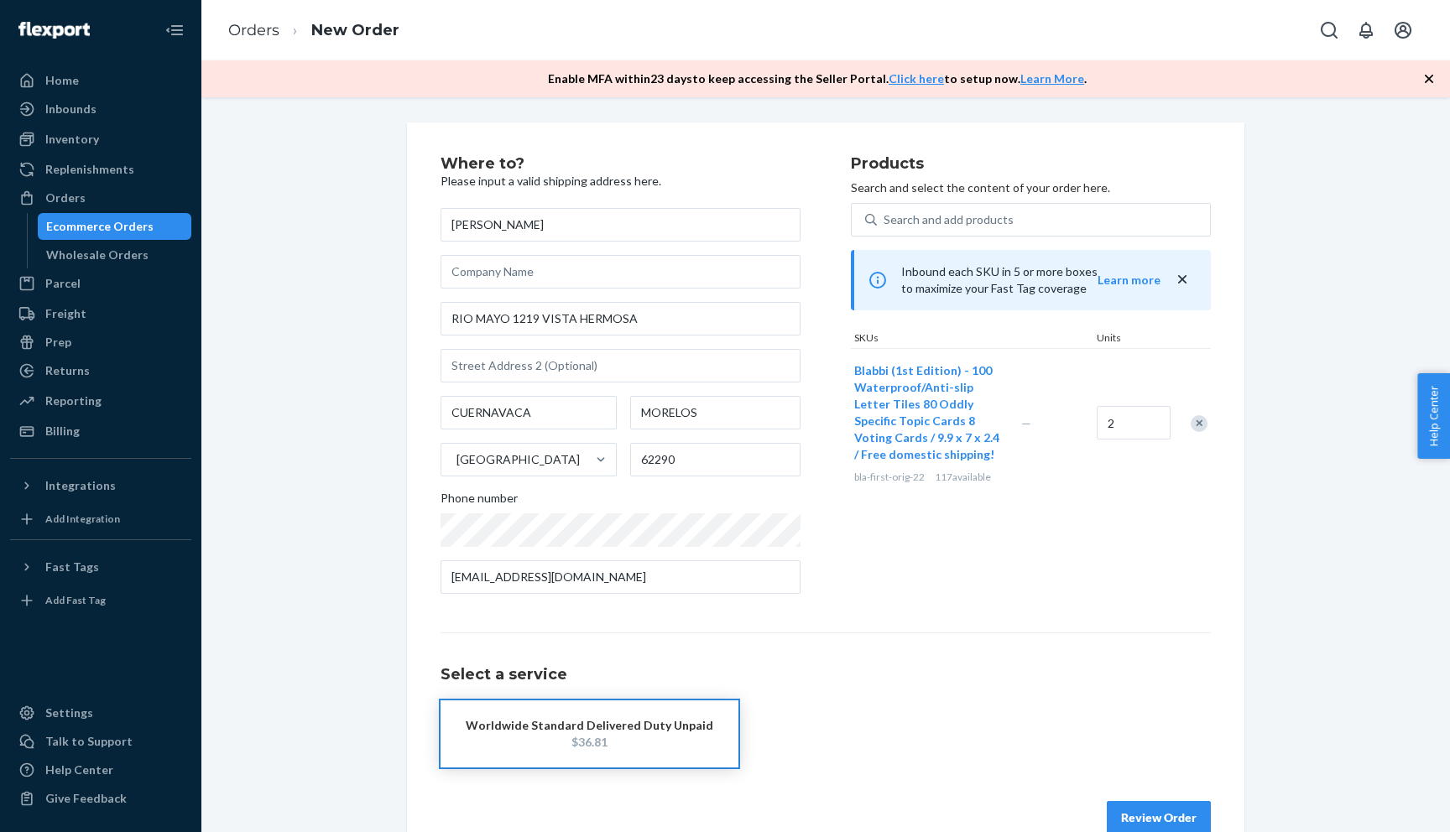
scroll to position [35, 0]
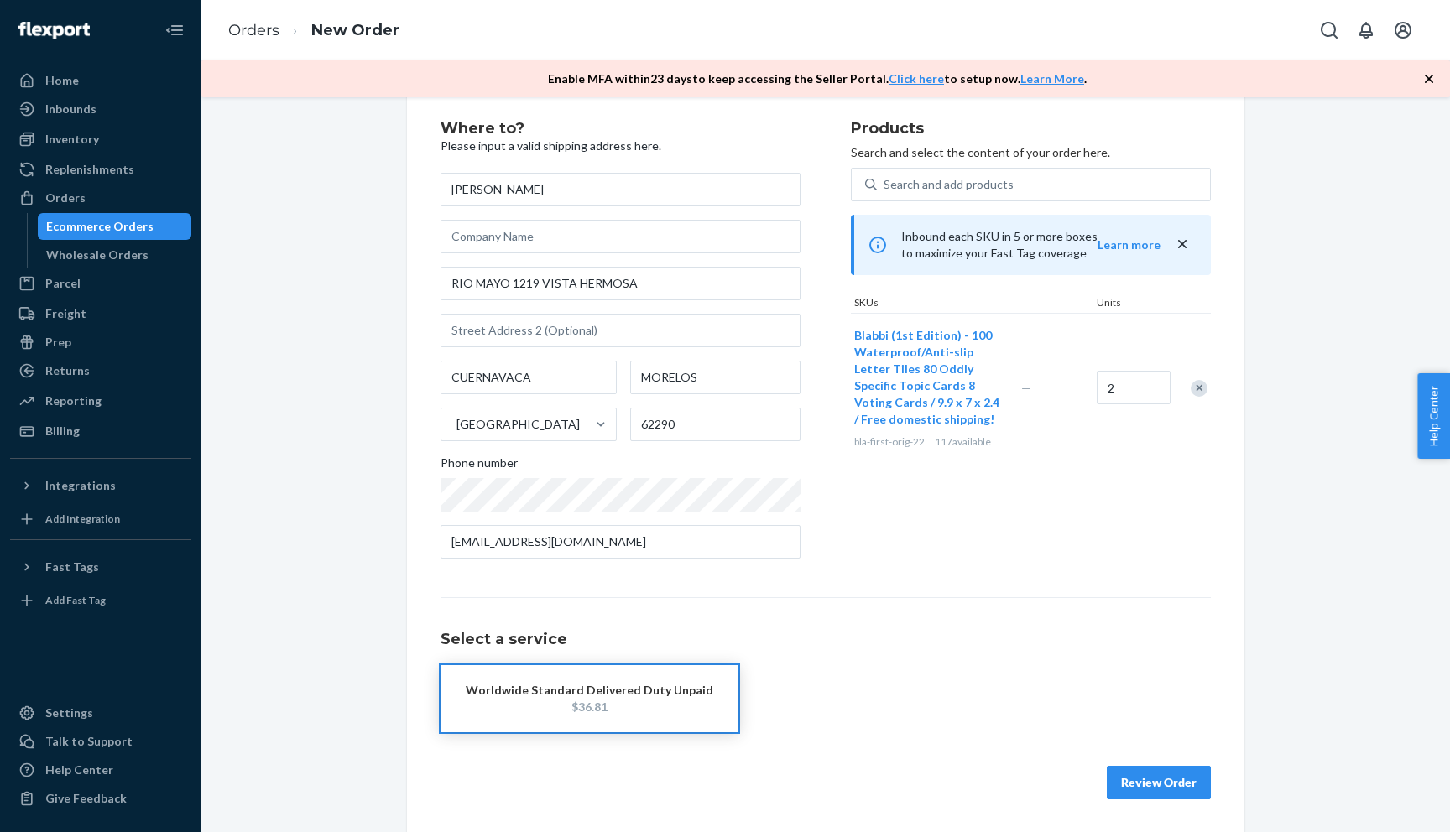
click at [1157, 778] on button "Review Order" at bounding box center [1158, 783] width 104 height 34
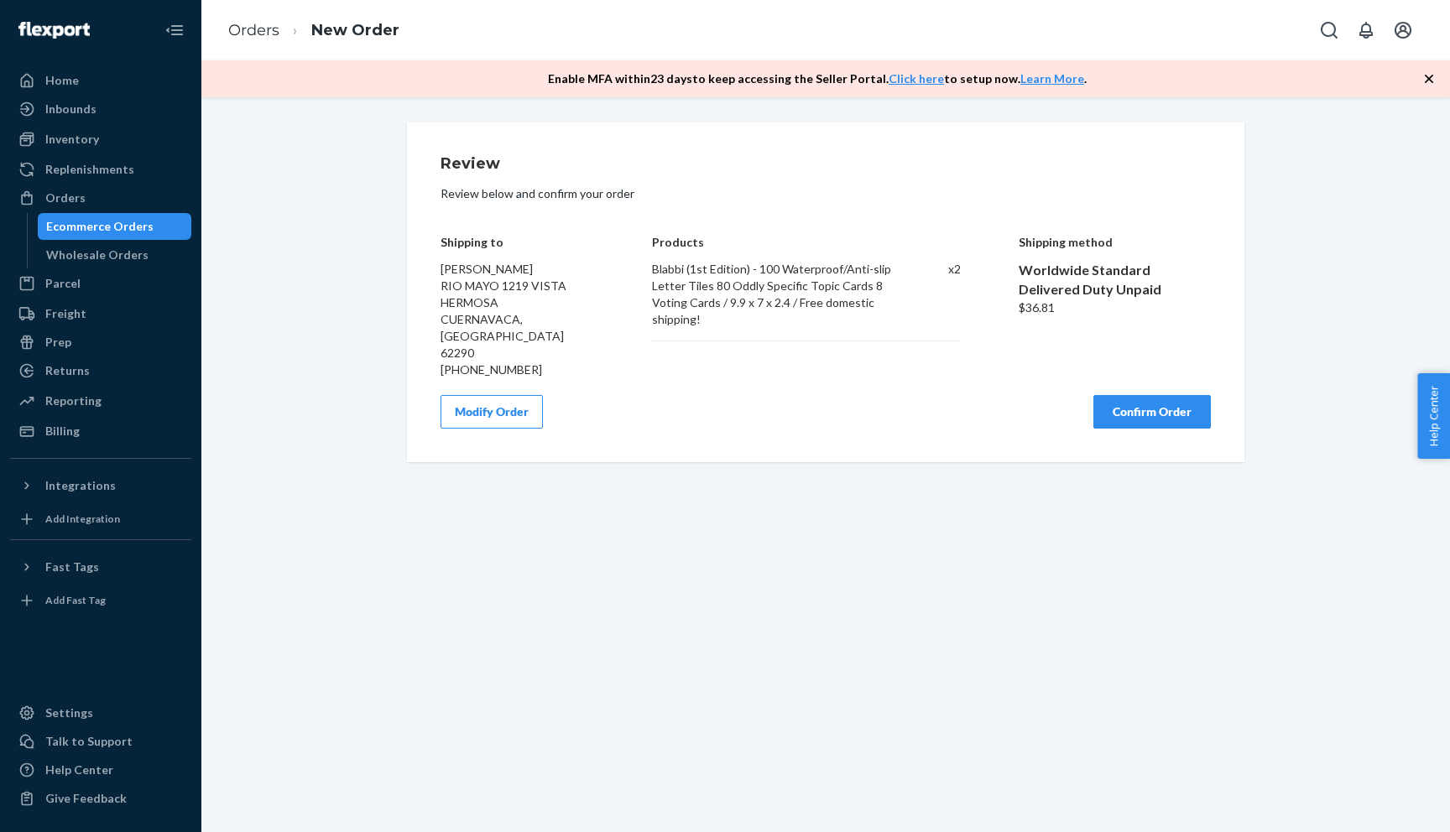
click at [1172, 395] on button "Confirm Order" at bounding box center [1151, 412] width 117 height 34
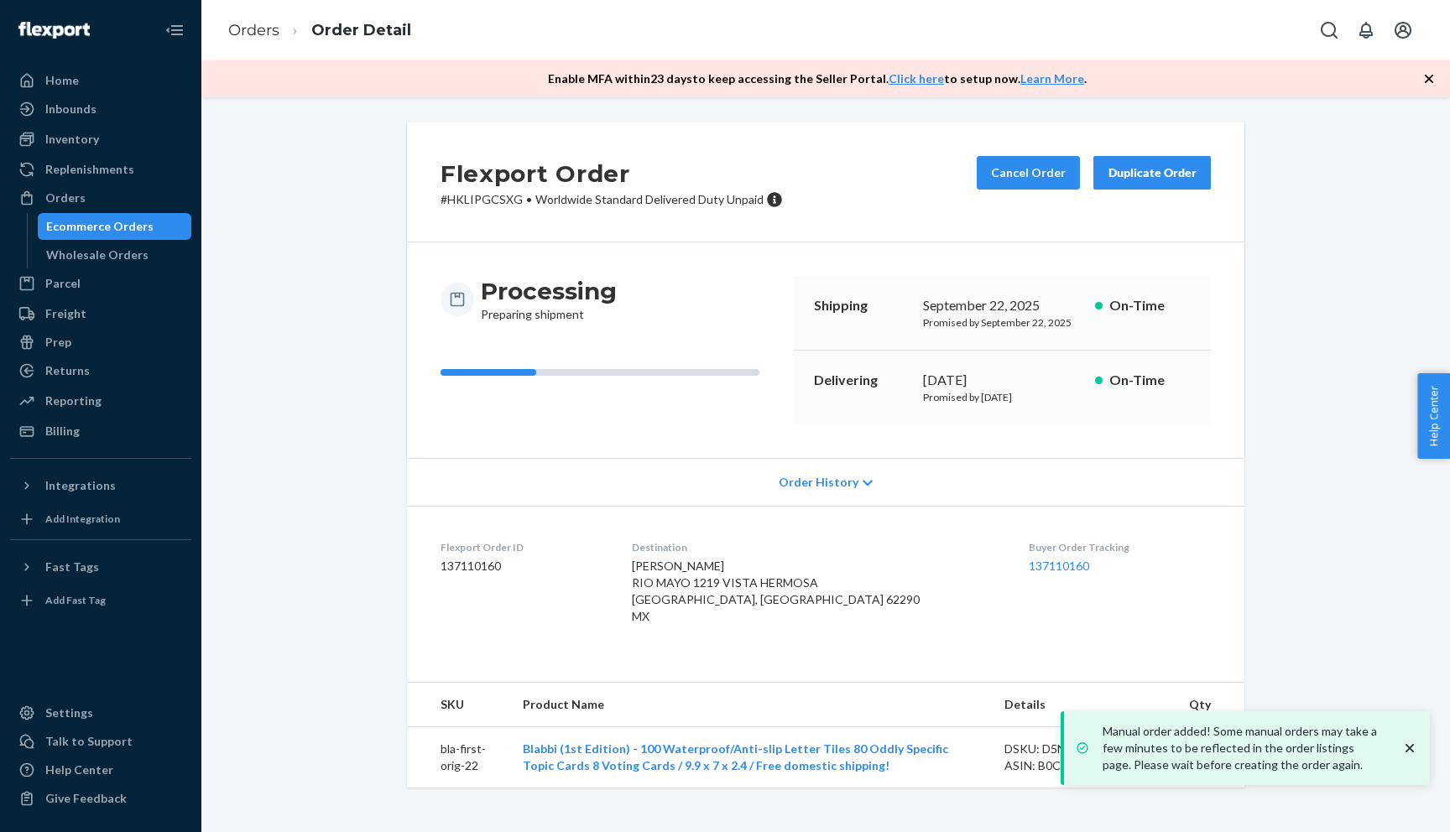
click at [1414, 749] on icon "close toast" at bounding box center [1409, 748] width 17 height 17
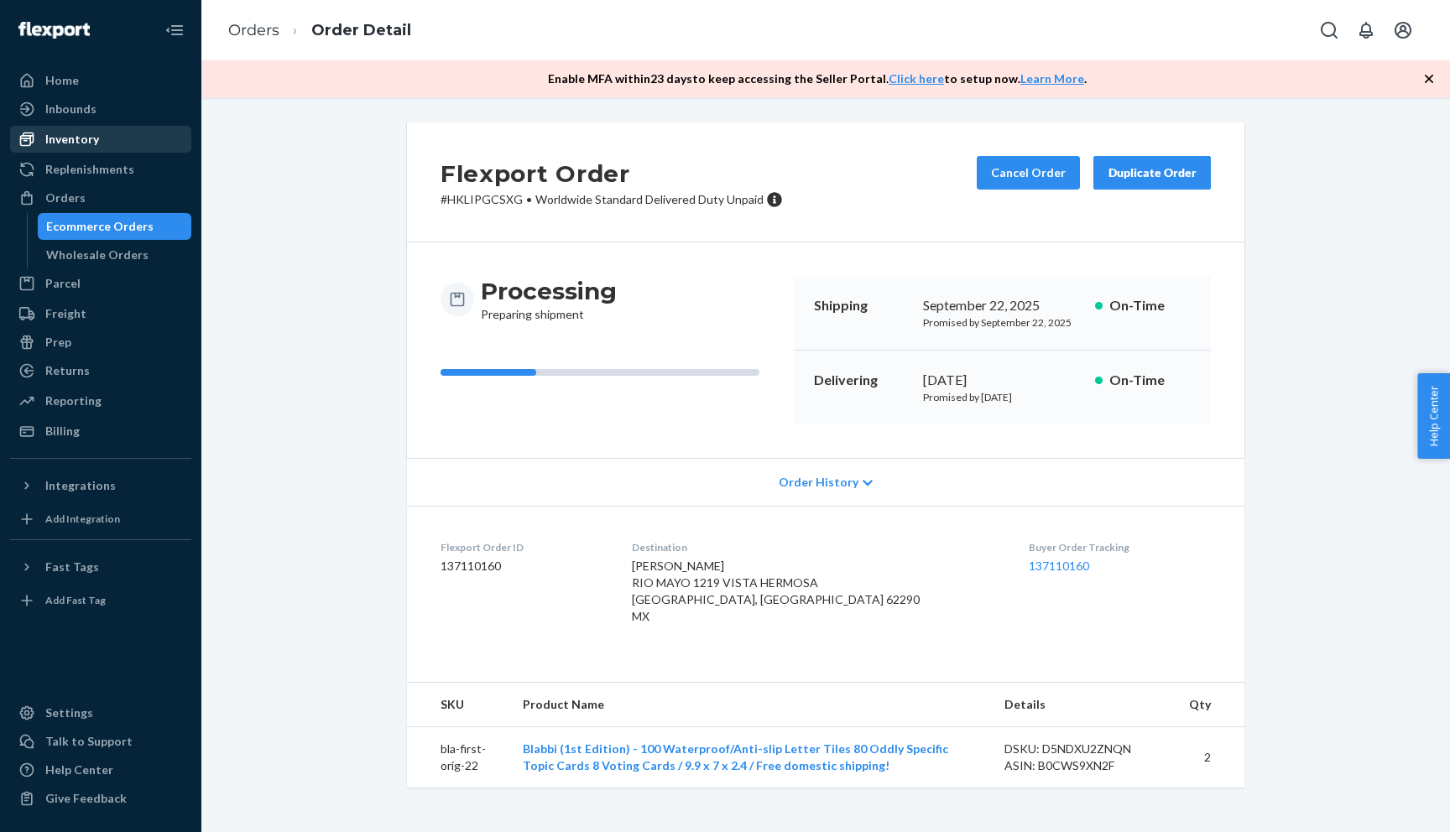
click at [106, 147] on div "Inventory" at bounding box center [101, 139] width 178 height 23
